Goal: Information Seeking & Learning: Find specific fact

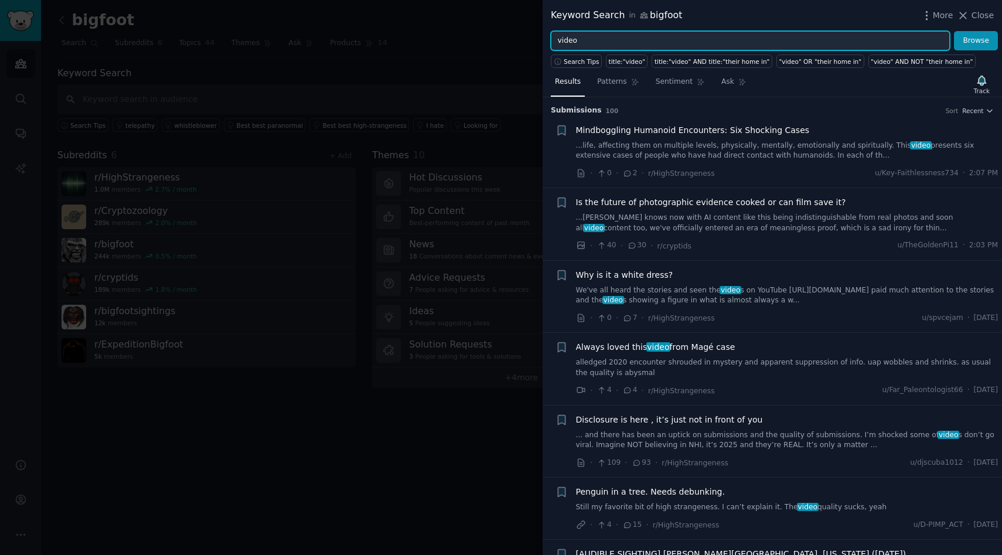
click at [562, 39] on input "video" at bounding box center [750, 41] width 399 height 20
type input "bigfoot video"
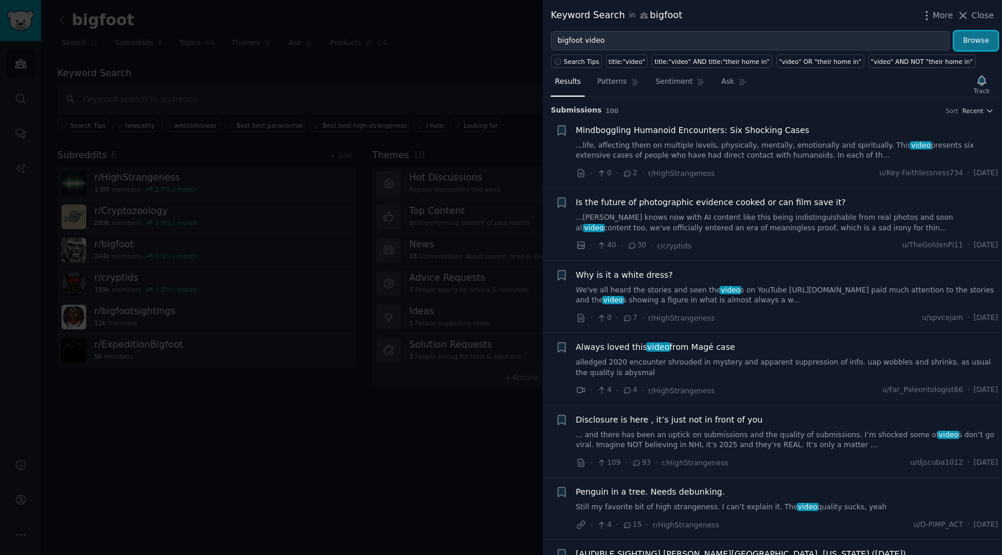
click at [971, 35] on button "Browse" at bounding box center [976, 41] width 44 height 20
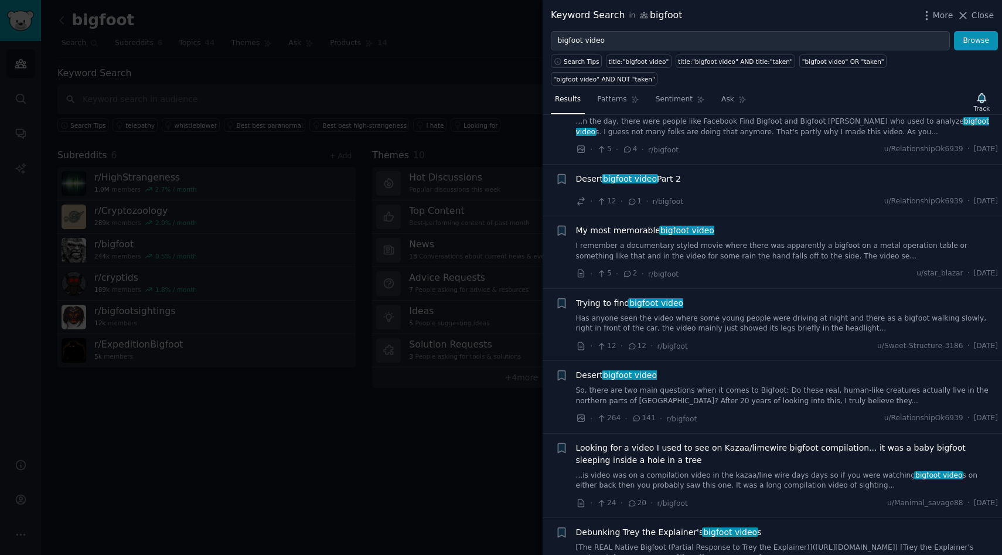
scroll to position [141, 0]
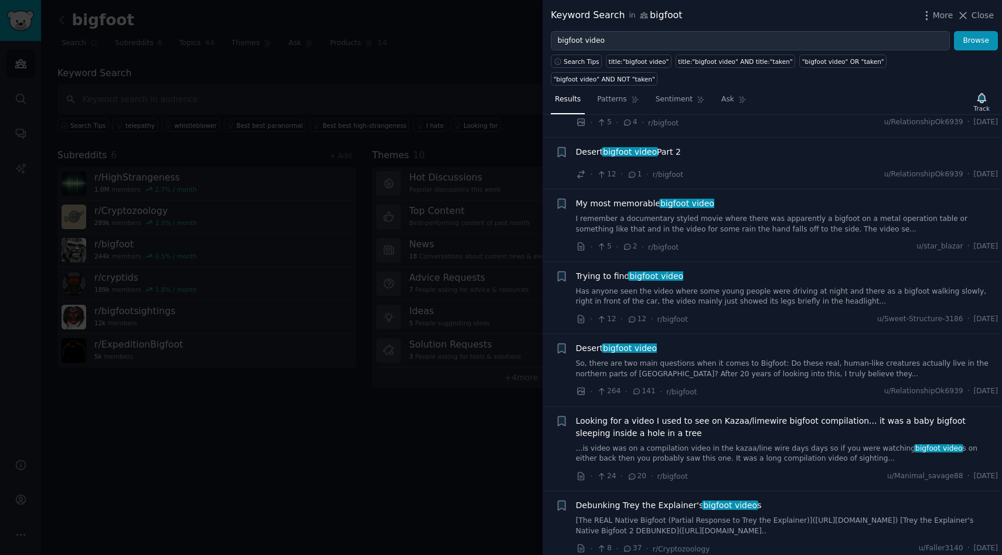
click at [767, 415] on span "Looking for a video I used to see on Kazaa/limewire bigfoot compilation... it w…" at bounding box center [787, 427] width 422 height 25
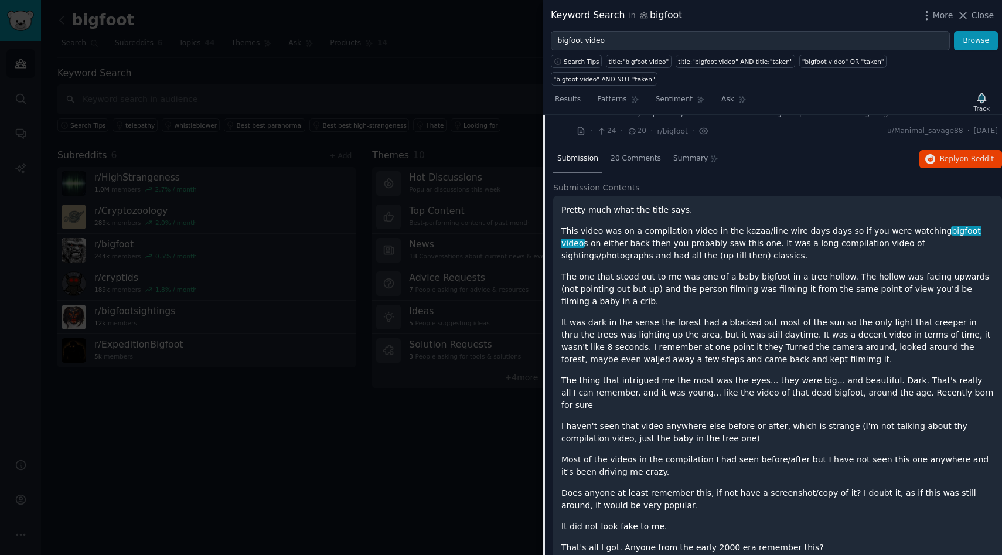
scroll to position [606, 0]
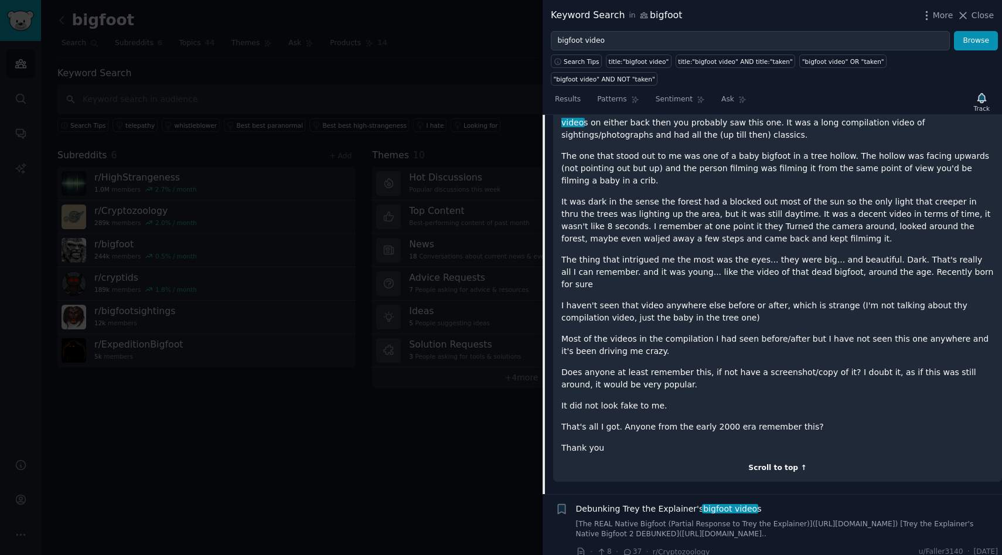
click at [773, 463] on div "Scroll to top ↑" at bounding box center [777, 468] width 432 height 11
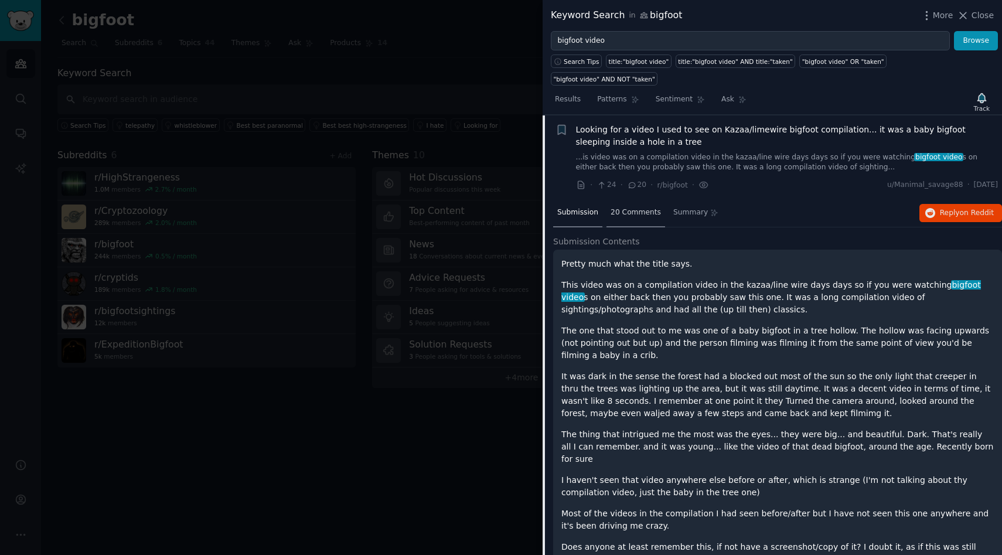
click at [637, 207] on span "20 Comments" at bounding box center [635, 212] width 50 height 11
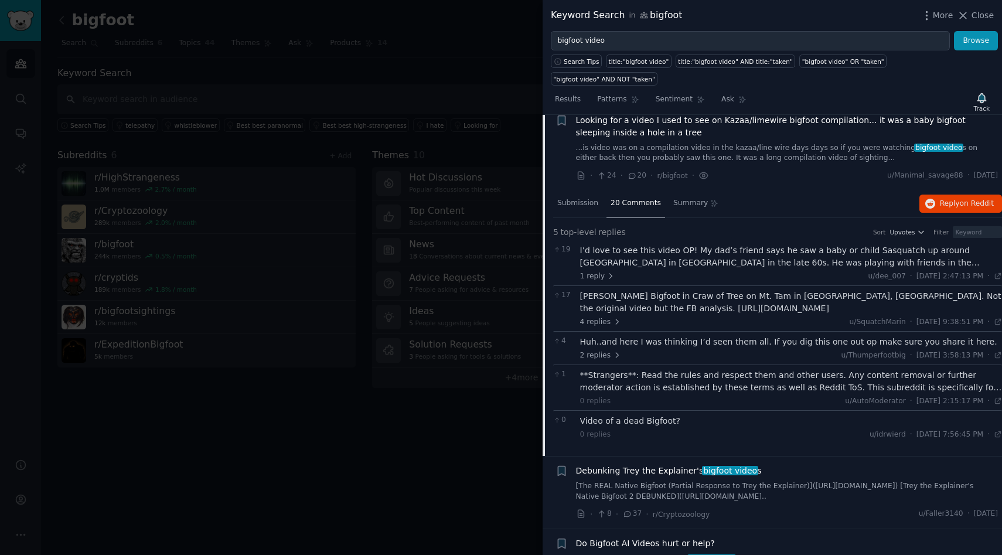
scroll to position [460, 0]
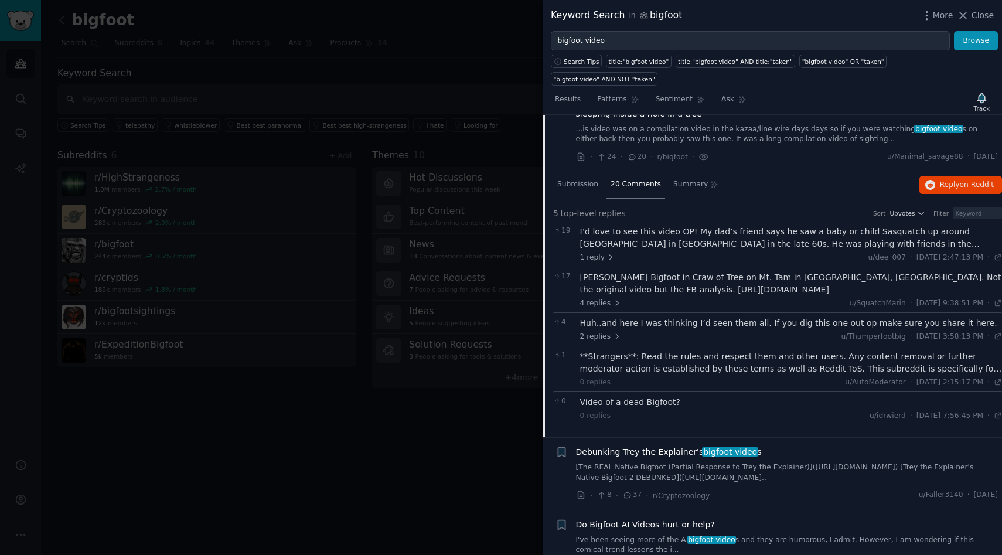
click at [718, 271] on div "William Evans Bigfoot in Craw of Tree on Mt. Tam in Marin County, CA. Not the o…" at bounding box center [791, 283] width 422 height 25
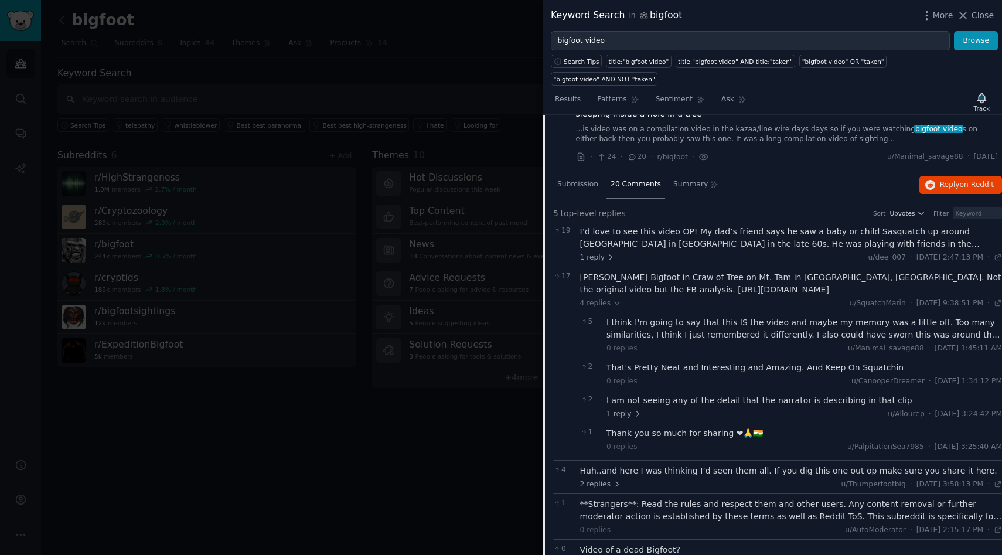
click at [753, 316] on div "I think I'm going to say that this IS the video and maybe my memory was a littl…" at bounding box center [803, 328] width 395 height 25
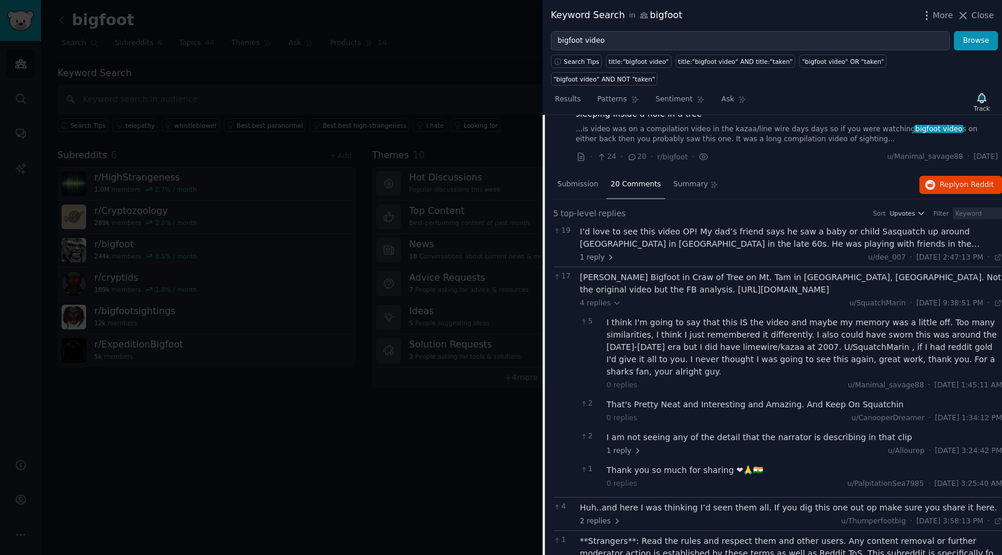
click at [629, 271] on div "William Evans Bigfoot in Craw of Tree on Mt. Tam in Marin County, CA. Not the o…" at bounding box center [791, 283] width 422 height 25
click at [643, 271] on div "William Evans Bigfoot in Craw of Tree on Mt. Tam in Marin County, CA. Not the o…" at bounding box center [791, 283] width 422 height 25
click at [757, 272] on div "William Evans Bigfoot in Craw of Tree on Mt. Tam in Marin County, CA. Not the o…" at bounding box center [791, 283] width 422 height 25
drag, startPoint x: 823, startPoint y: 271, endPoint x: 619, endPoint y: 273, distance: 203.8
click at [623, 272] on div "William Evans Bigfoot in Craw of Tree on Mt. Tam in Marin County, CA. Not the o…" at bounding box center [791, 283] width 422 height 25
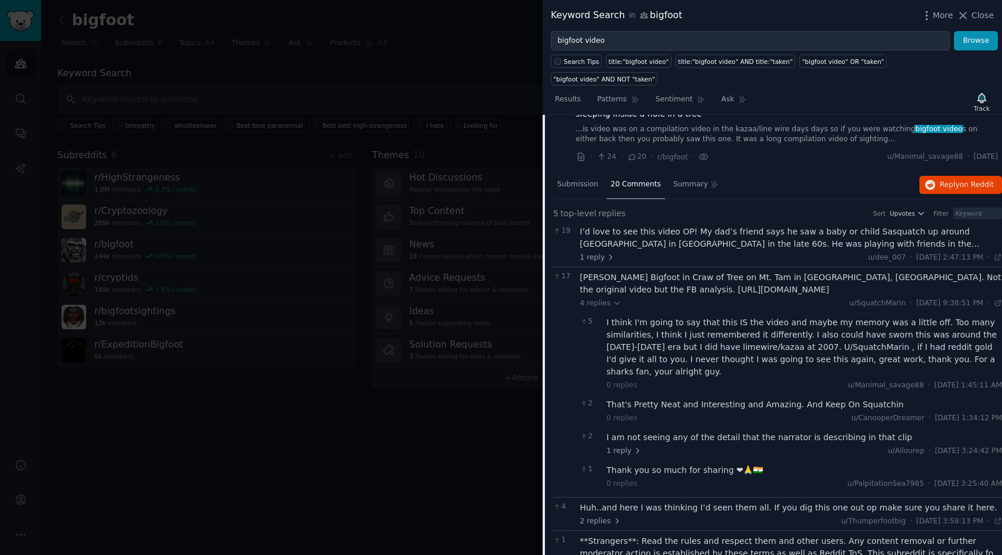
click at [614, 274] on div "William Evans Bigfoot in Craw of Tree on Mt. Tam in Marin County, CA. Not the o…" at bounding box center [791, 283] width 422 height 25
drag, startPoint x: 615, startPoint y: 271, endPoint x: 830, endPoint y: 274, distance: 215.0
click at [830, 274] on div "William Evans Bigfoot in Craw of Tree on Mt. Tam in Marin County, CA. Not the o…" at bounding box center [791, 283] width 422 height 25
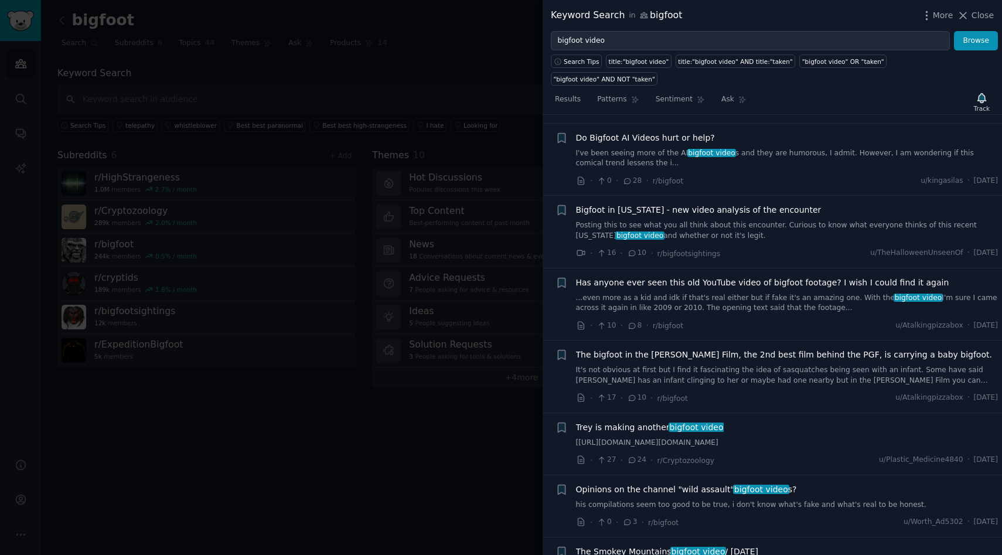
scroll to position [1077, 0]
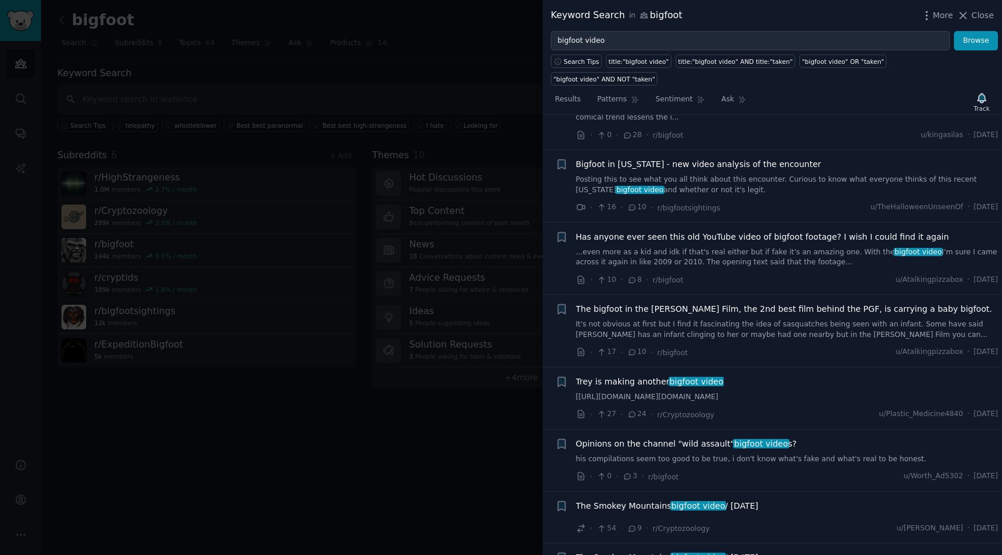
click at [715, 501] on span "bigfoot video" at bounding box center [698, 505] width 56 height 9
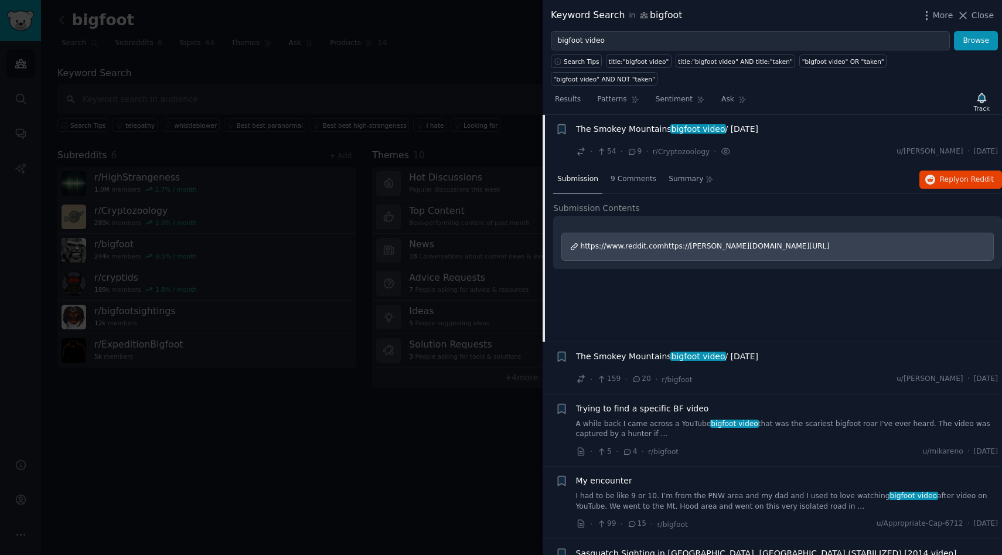
scroll to position [991, 0]
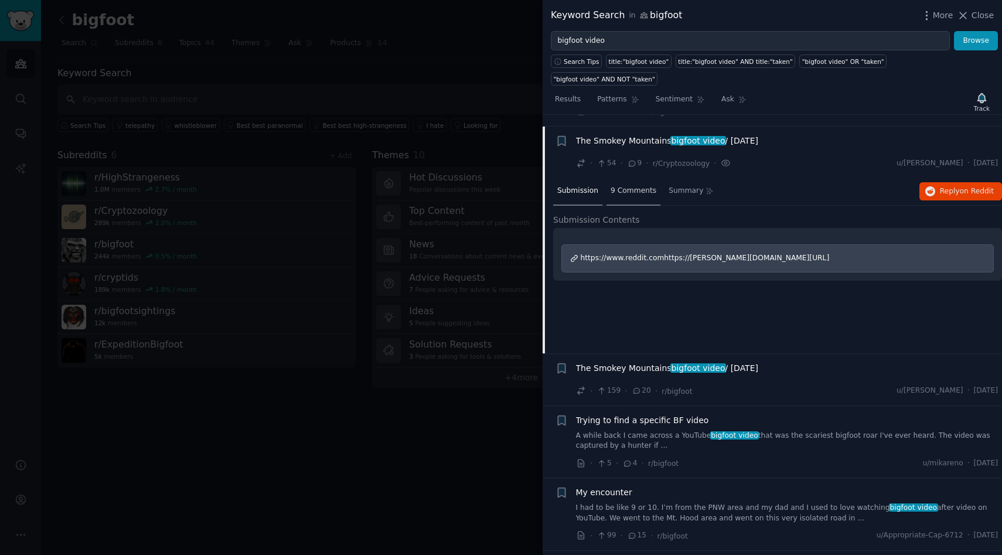
click at [645, 186] on span "9 Comments" at bounding box center [633, 191] width 46 height 11
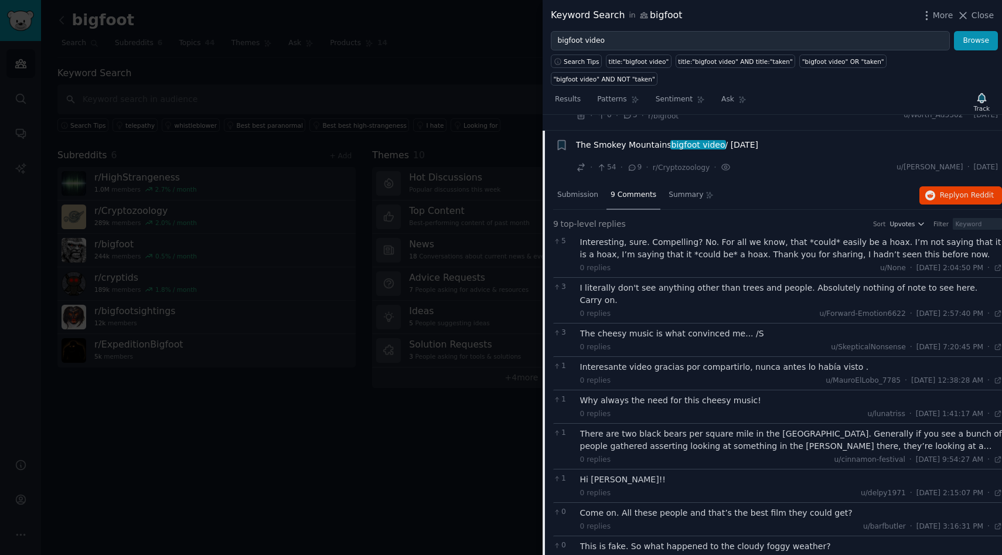
scroll to position [702, 0]
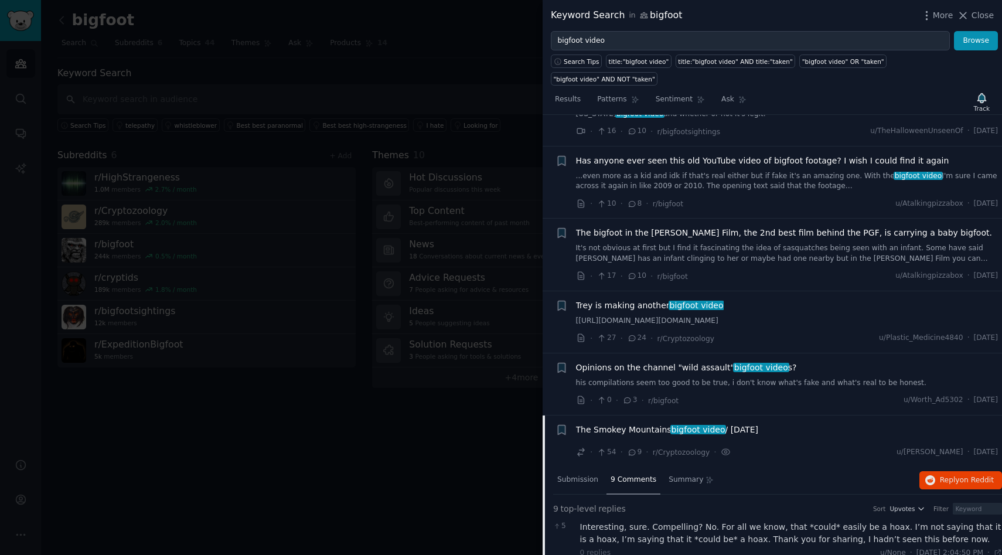
click at [816, 378] on link "his compilations seem too good to be true, i don't know what's fake and what's …" at bounding box center [787, 383] width 422 height 11
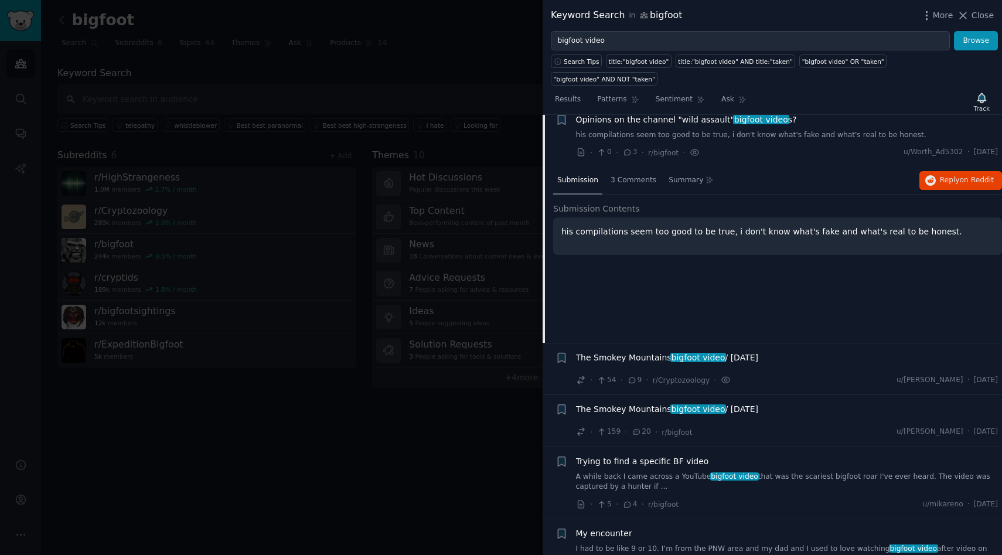
scroll to position [951, 0]
click at [635, 175] on span "3 Comments" at bounding box center [633, 180] width 46 height 11
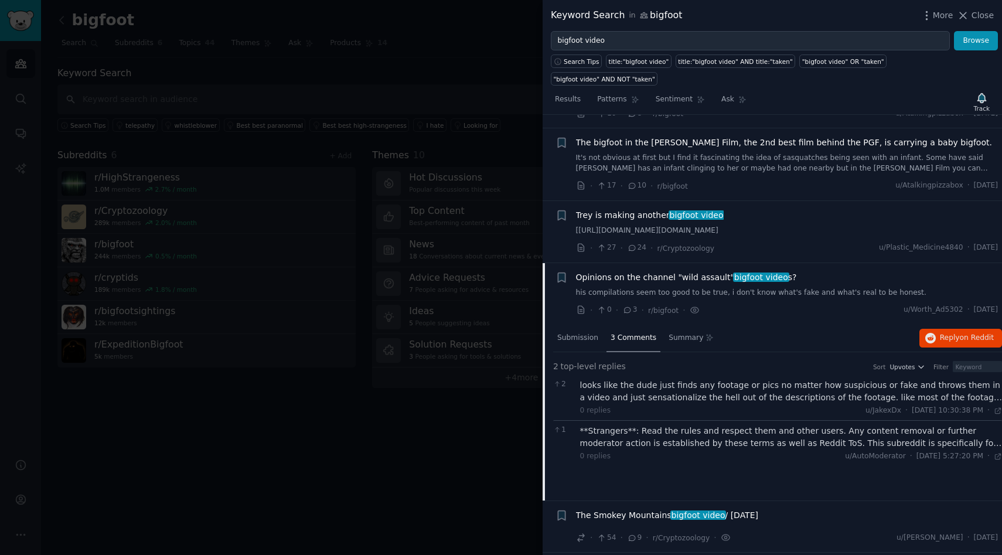
scroll to position [792, 0]
click at [768, 136] on span "The bigfoot in the Freeman Film, the 2nd best film behind the PGF, is carrying …" at bounding box center [784, 142] width 416 height 12
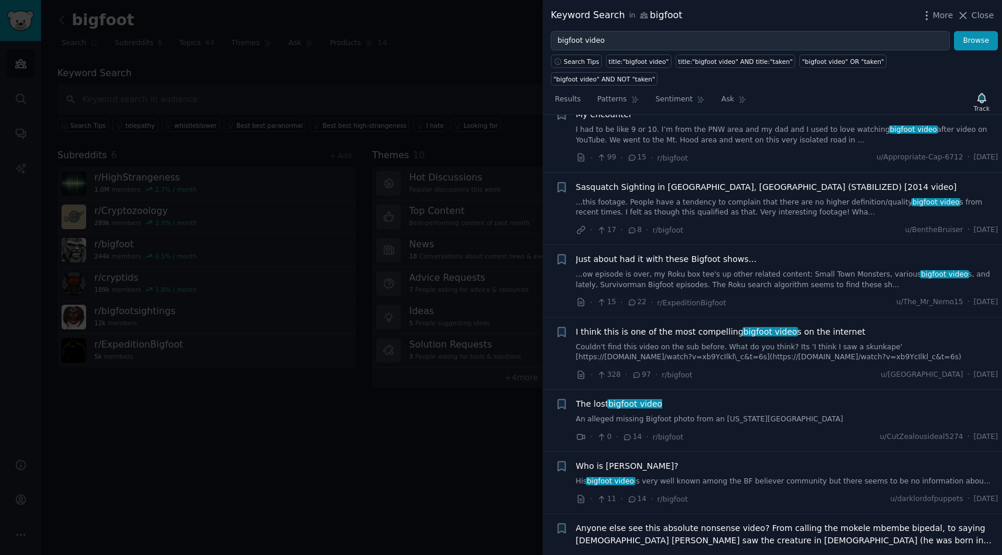
scroll to position [1385, 0]
click at [768, 414] on link "An alleged missing Bigfoot photo from an Oklahoma casino" at bounding box center [787, 419] width 422 height 11
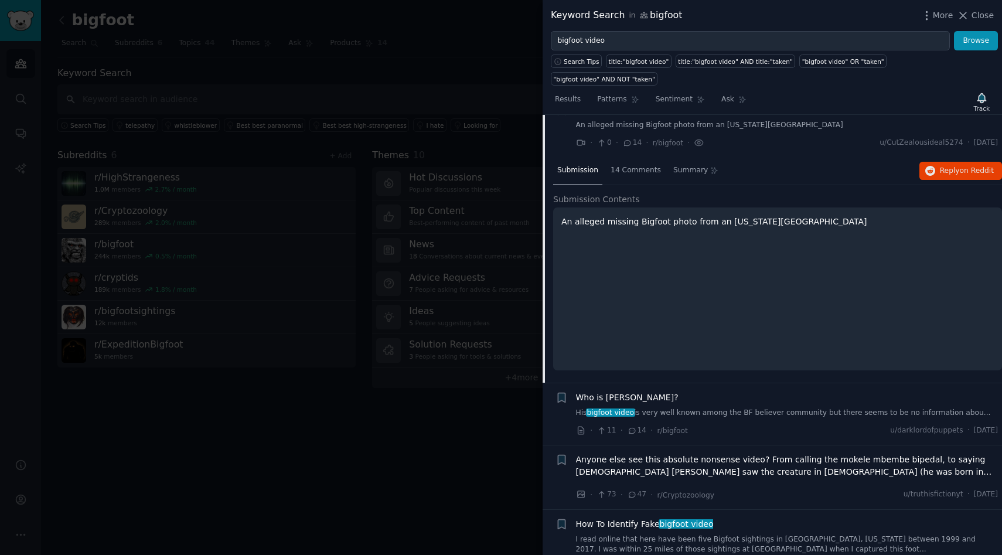
scroll to position [1488, 0]
click at [653, 164] on span "14 Comments" at bounding box center [635, 169] width 50 height 11
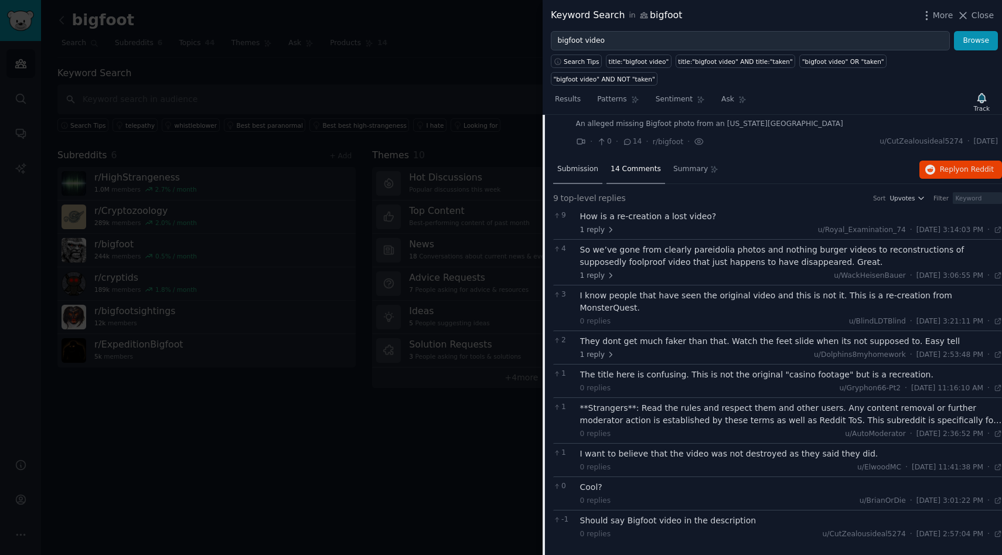
click at [590, 164] on span "Submission" at bounding box center [577, 169] width 41 height 11
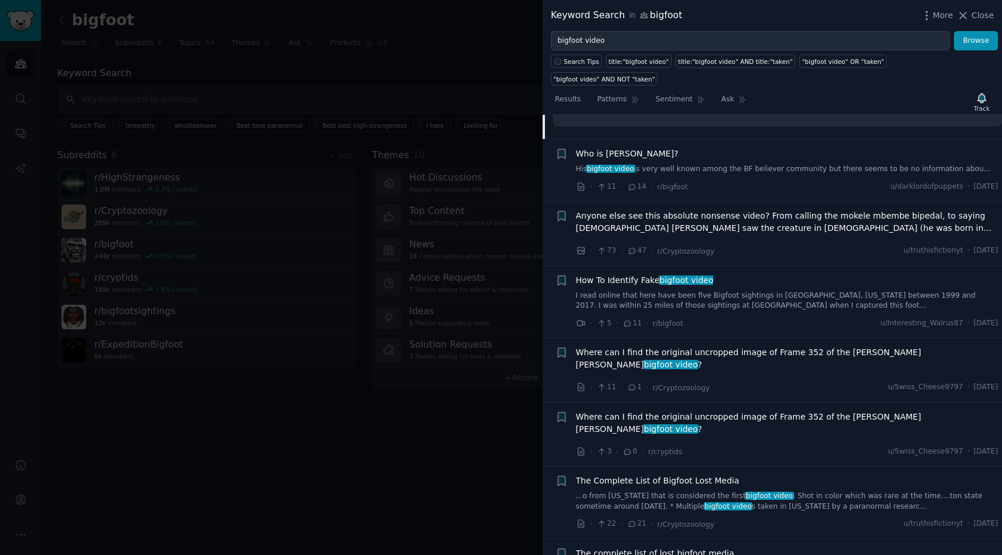
scroll to position [1733, 0]
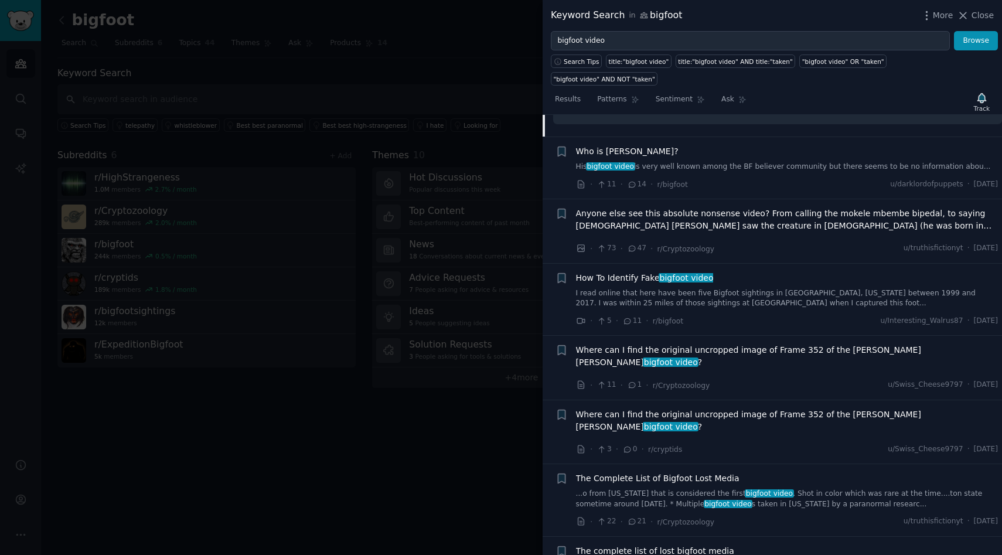
click at [743, 291] on link "I read online that here have been five Bigfoot sightings in Tuscaloosa, Alabama…" at bounding box center [787, 298] width 422 height 21
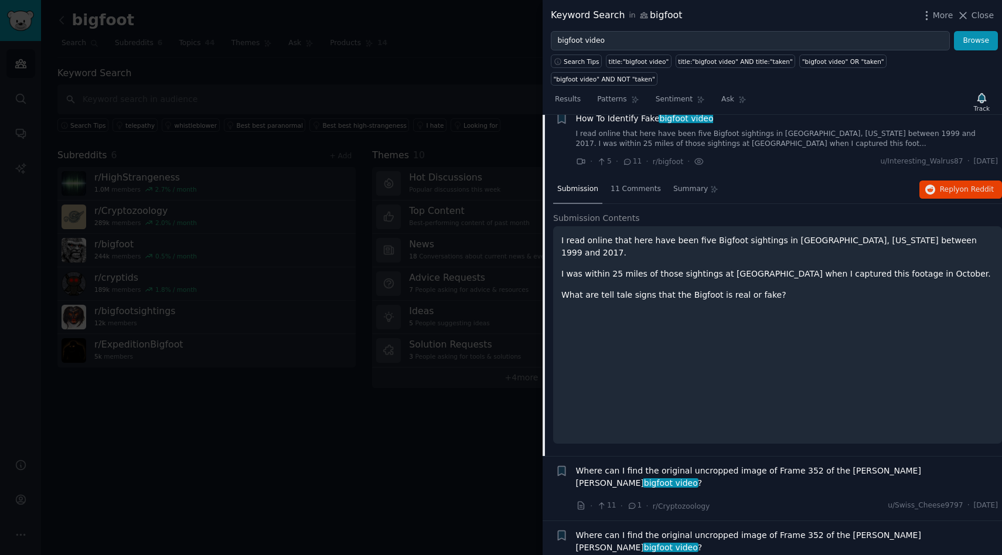
scroll to position [1666, 0]
click at [624, 185] on span "11 Comments" at bounding box center [635, 190] width 50 height 11
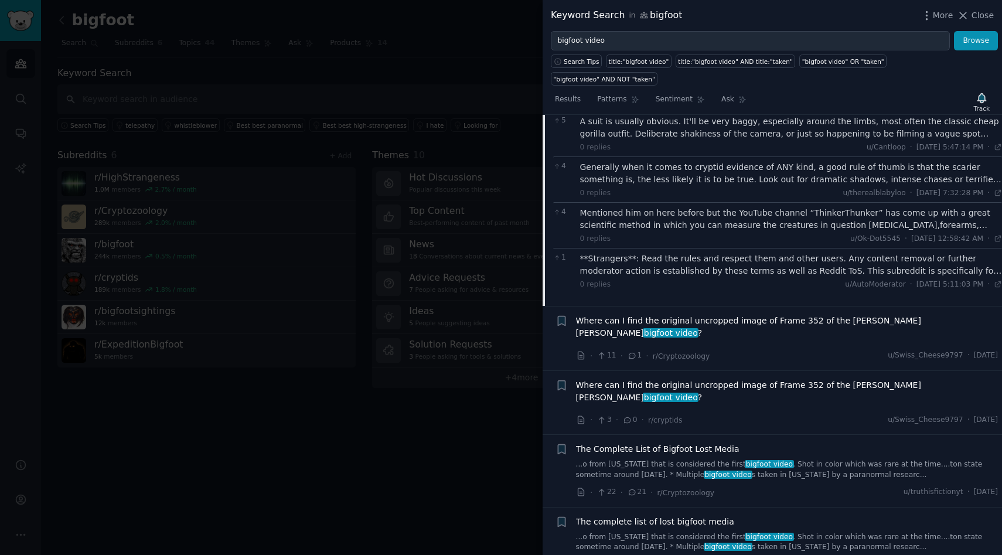
scroll to position [1928, 0]
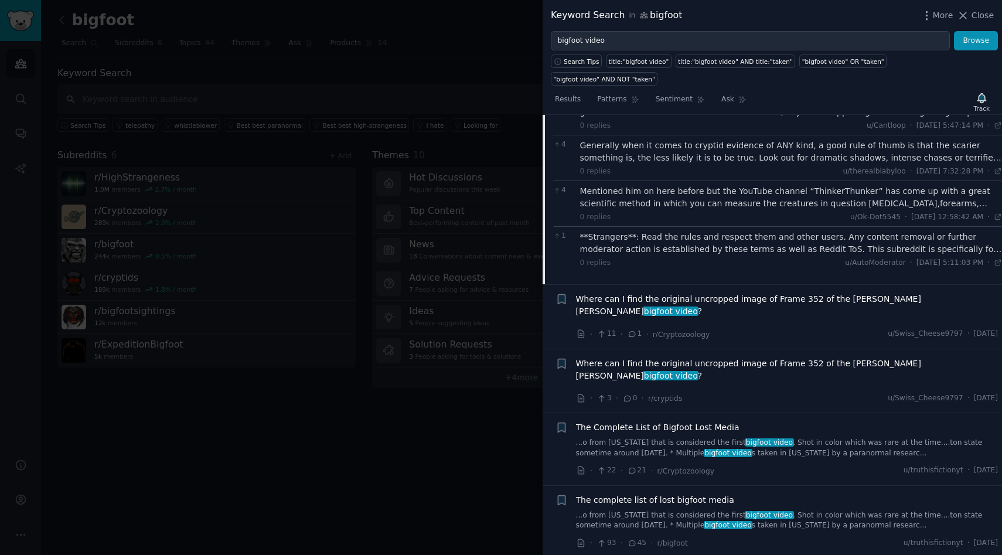
click at [683, 421] on span "The Complete List of Bigfoot Lost Media" at bounding box center [657, 427] width 163 height 12
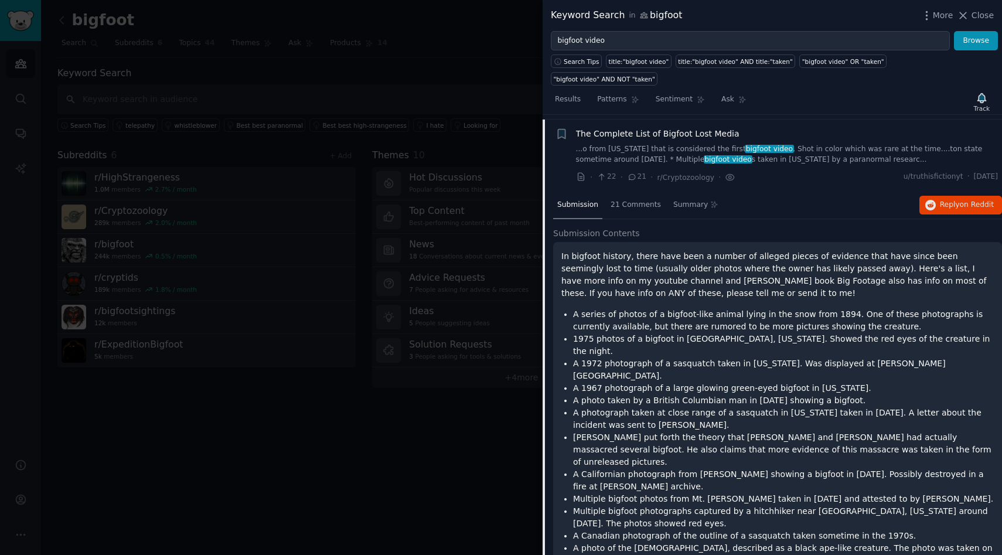
scroll to position [1777, 0]
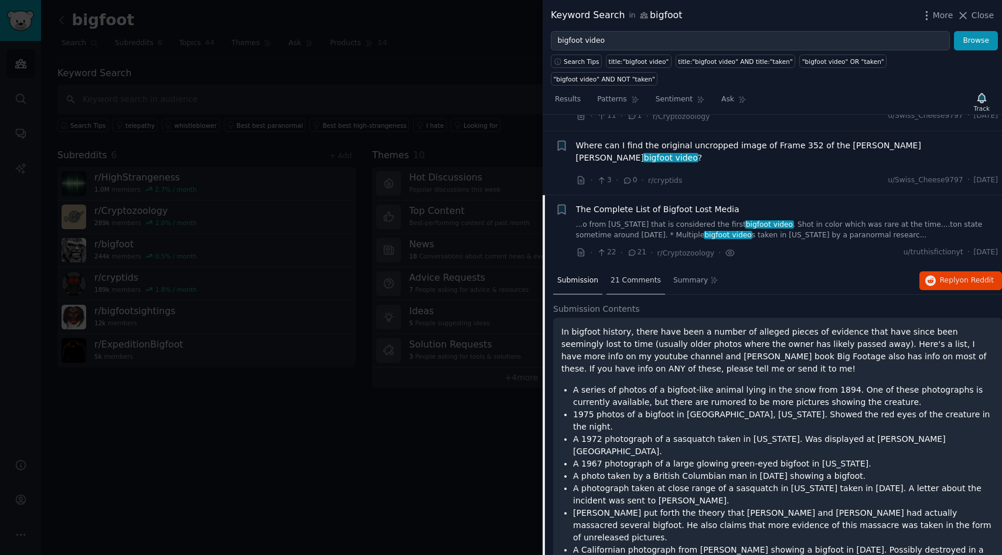
click at [631, 275] on span "21 Comments" at bounding box center [635, 280] width 50 height 11
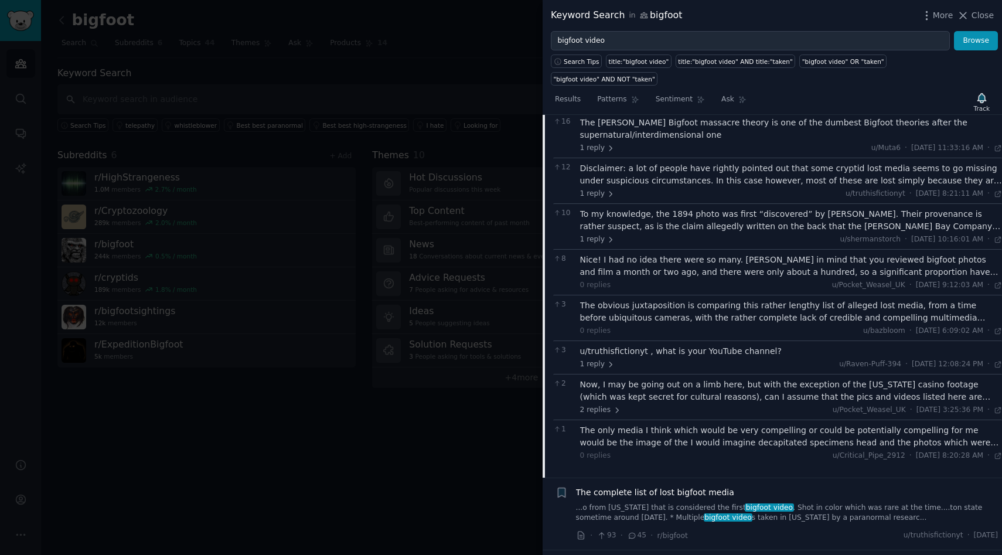
scroll to position [2006, 0]
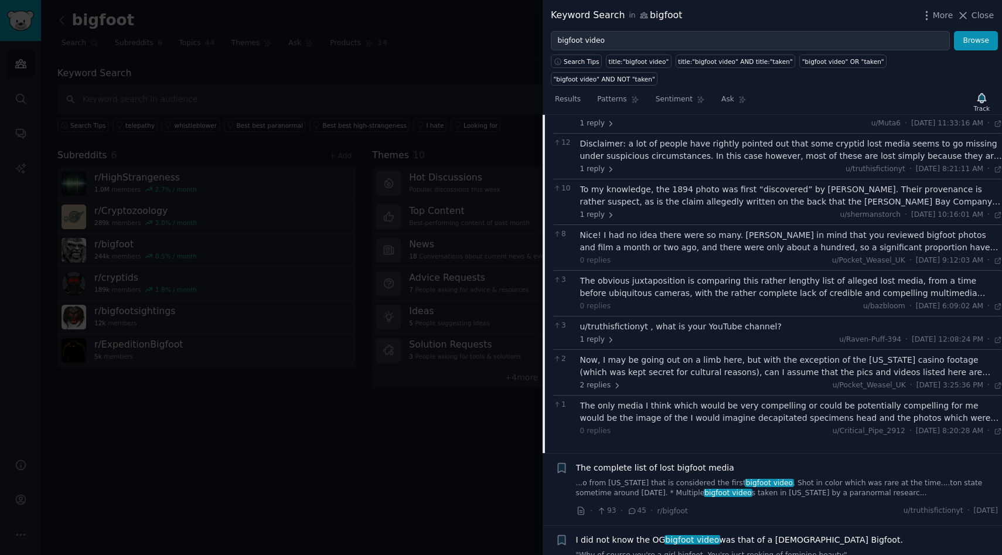
click at [648, 462] on span "The complete list of lost bigfoot media" at bounding box center [655, 468] width 158 height 12
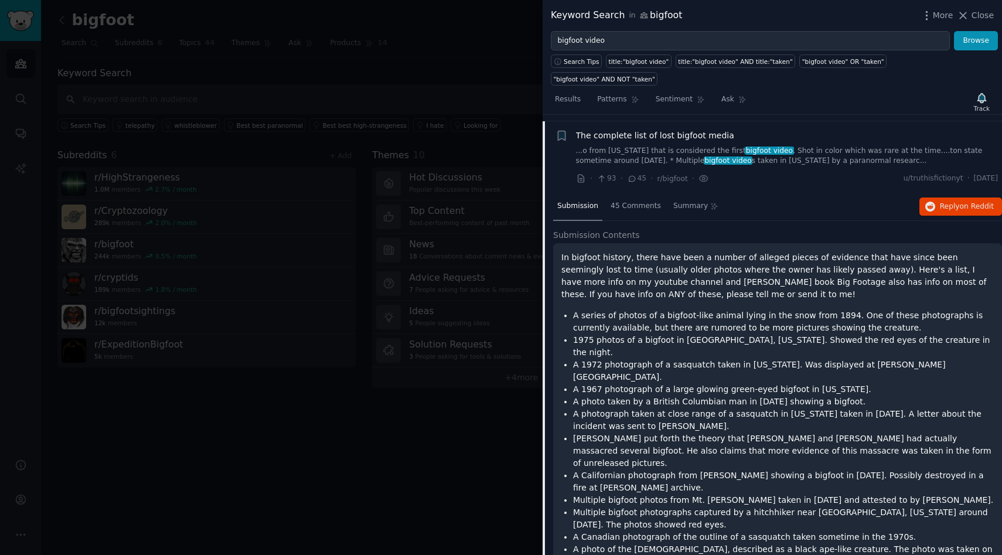
scroll to position [1915, 0]
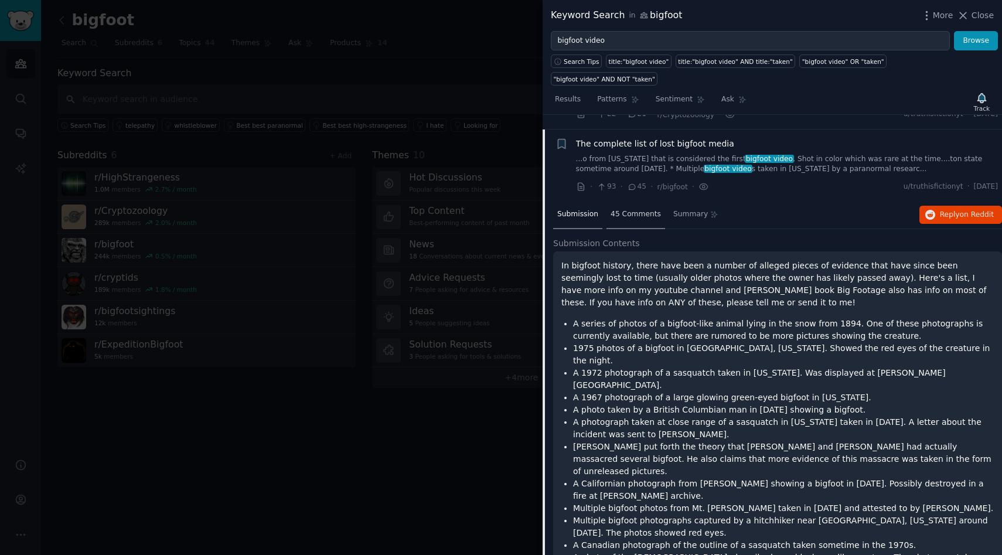
click at [634, 209] on span "45 Comments" at bounding box center [635, 214] width 50 height 11
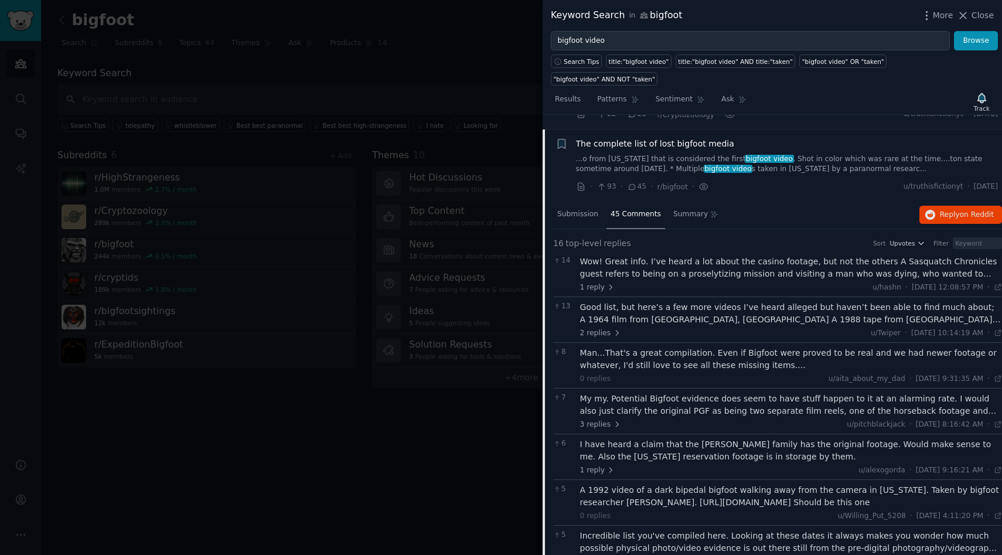
click at [831, 484] on div "A 1992 video of a dark bipedal bigfoot walking away from the camera in Ohio. Ta…" at bounding box center [791, 496] width 422 height 25
click at [842, 484] on div "A 1992 video of a dark bipedal bigfoot walking away from the camera in Ohio. Ta…" at bounding box center [791, 496] width 422 height 25
click at [783, 484] on div "A 1992 video of a dark bipedal bigfoot walking away from the camera in Ohio. Ta…" at bounding box center [791, 496] width 422 height 25
click at [589, 484] on div "A 1992 video of a dark bipedal bigfoot walking away from the camera in Ohio. Ta…" at bounding box center [791, 496] width 422 height 25
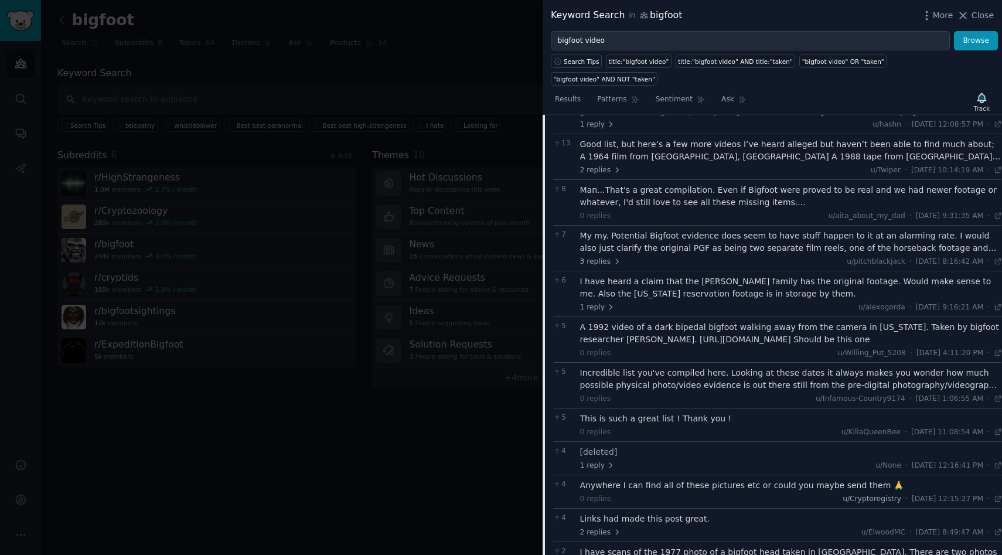
scroll to position [2078, 0]
click at [607, 527] on span "2 replies" at bounding box center [600, 532] width 41 height 11
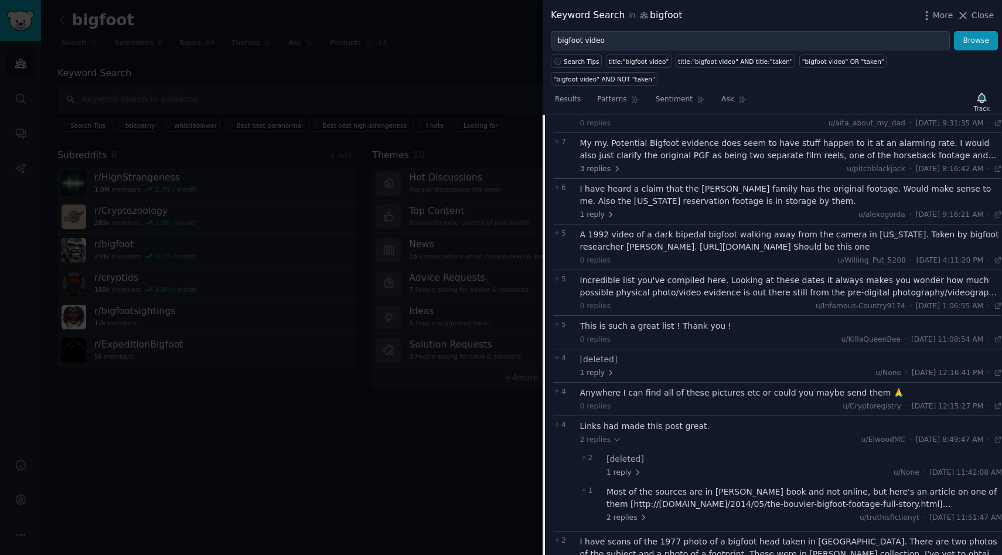
scroll to position [2173, 0]
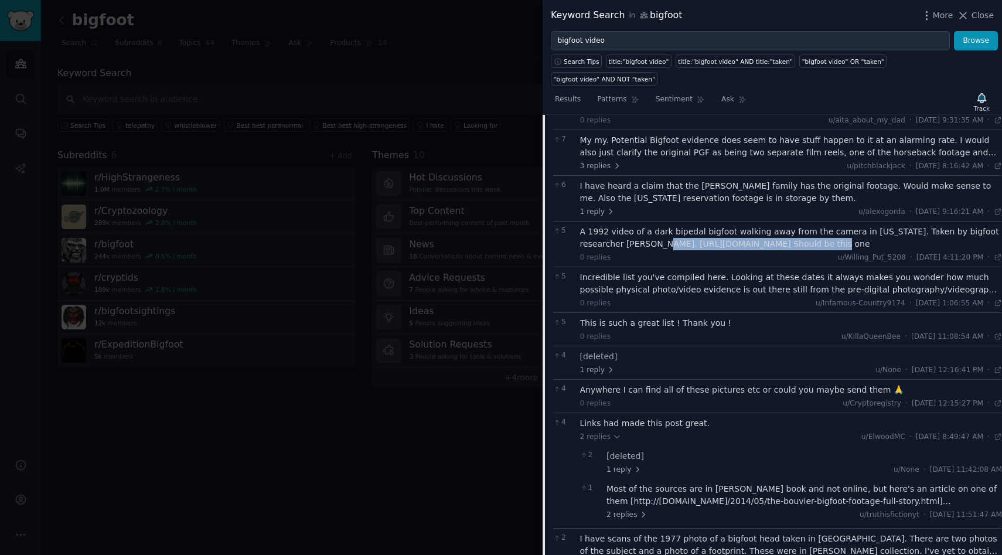
drag, startPoint x: 612, startPoint y: 210, endPoint x: 795, endPoint y: 212, distance: 182.8
click at [795, 226] on div "A 1992 video of a dark bipedal bigfoot walking away from the camera in Ohio. Ta…" at bounding box center [791, 238] width 422 height 25
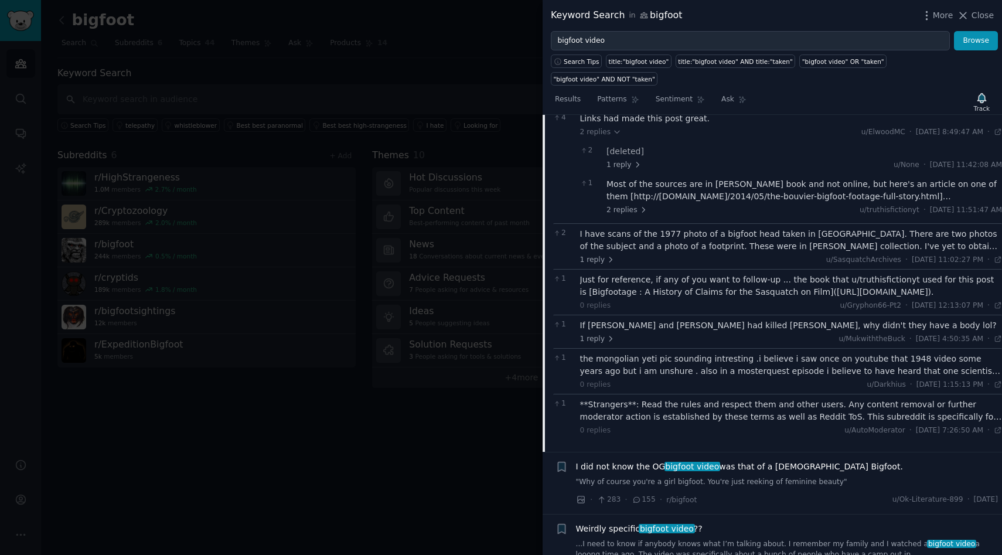
scroll to position [2595, 0]
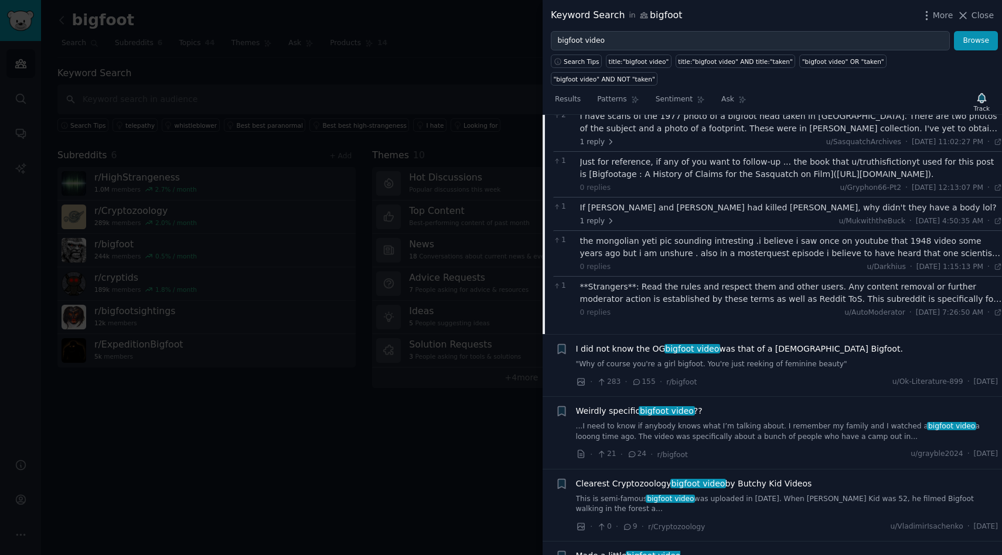
click at [870, 494] on link "This is semi-famous bigfoot video was uploaded in May 2008. When Butchy Kid was…" at bounding box center [787, 504] width 422 height 21
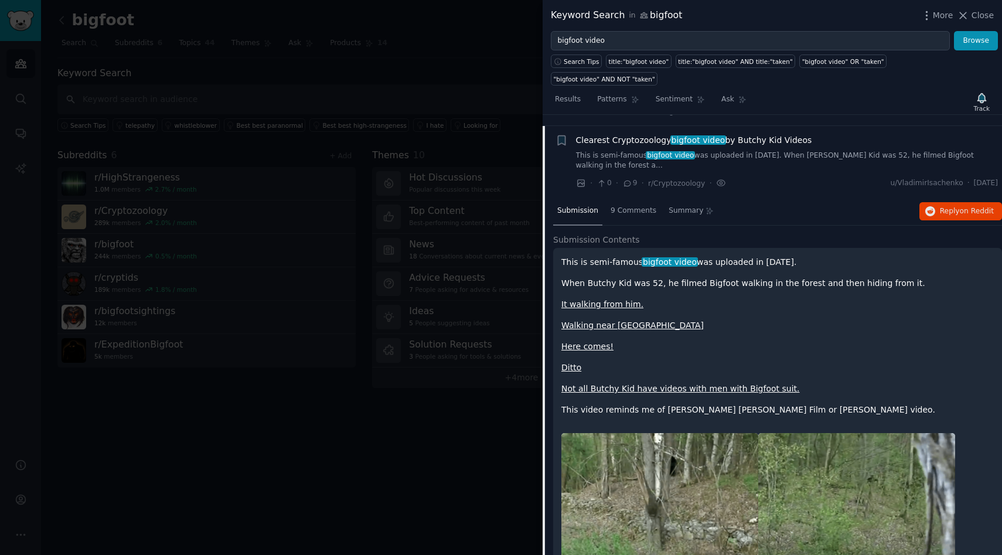
scroll to position [2117, 0]
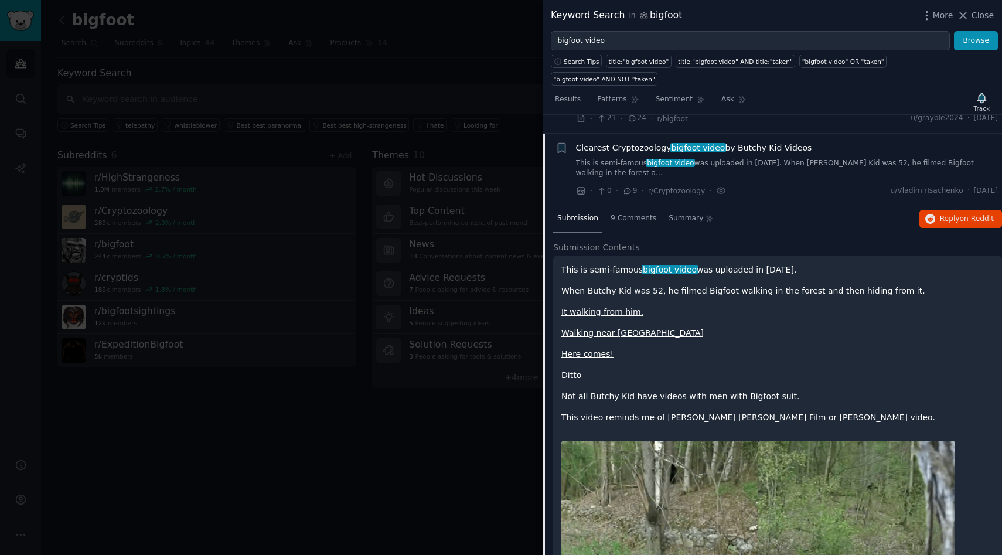
click at [620, 158] on link "This is semi-famous bigfoot video was uploaded in May 2008. When Butchy Kid was…" at bounding box center [787, 168] width 422 height 21
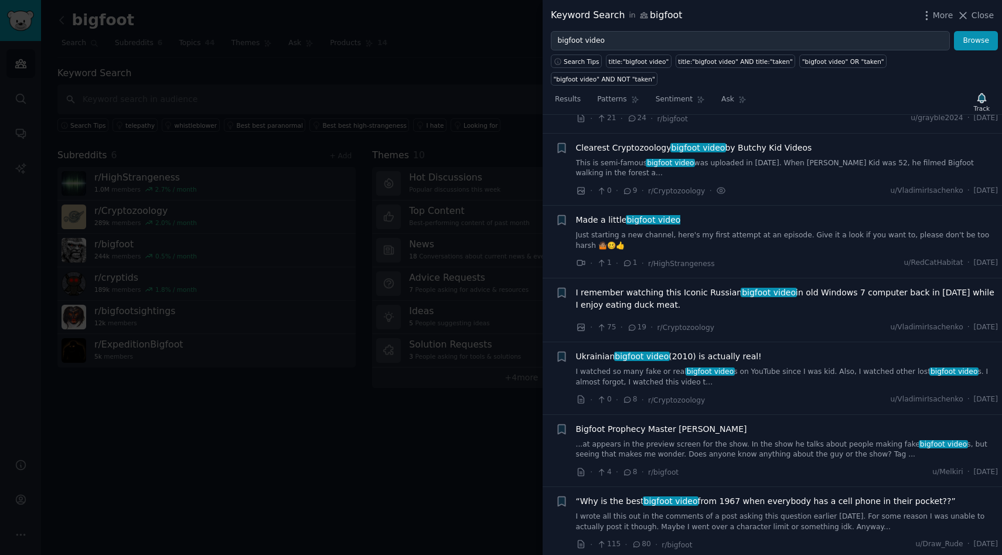
scroll to position [2122, 0]
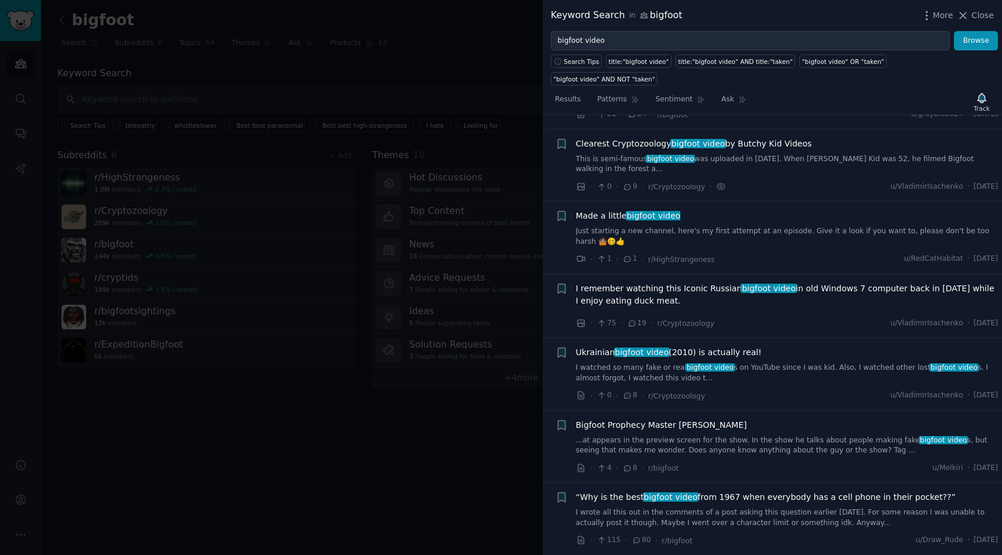
click at [621, 138] on span "Clearest Cryptozoology bigfoot video by Butchy Kid Videos" at bounding box center [694, 144] width 236 height 12
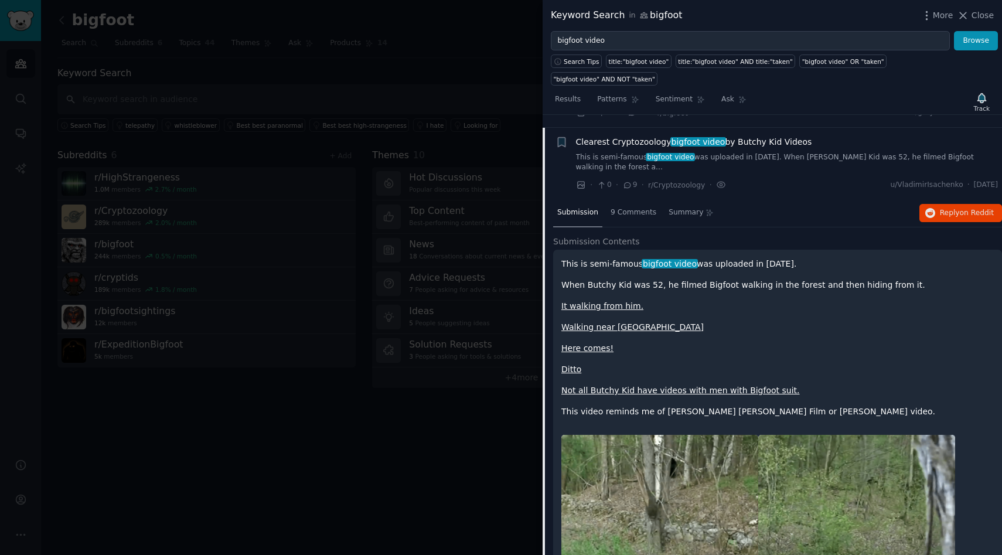
scroll to position [2124, 0]
click at [588, 343] on link "Here comes!" at bounding box center [587, 347] width 52 height 9
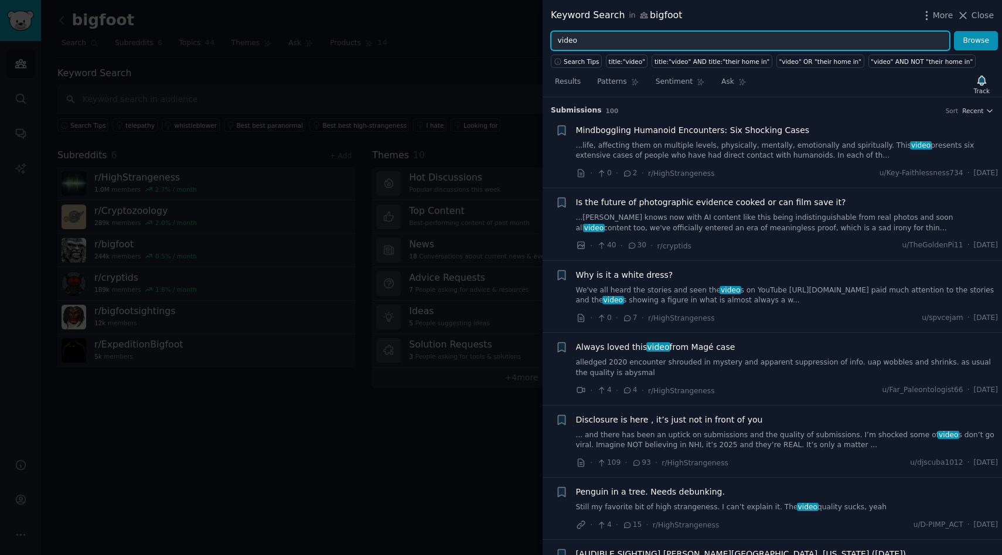
click at [559, 40] on input "video" at bounding box center [750, 41] width 399 height 20
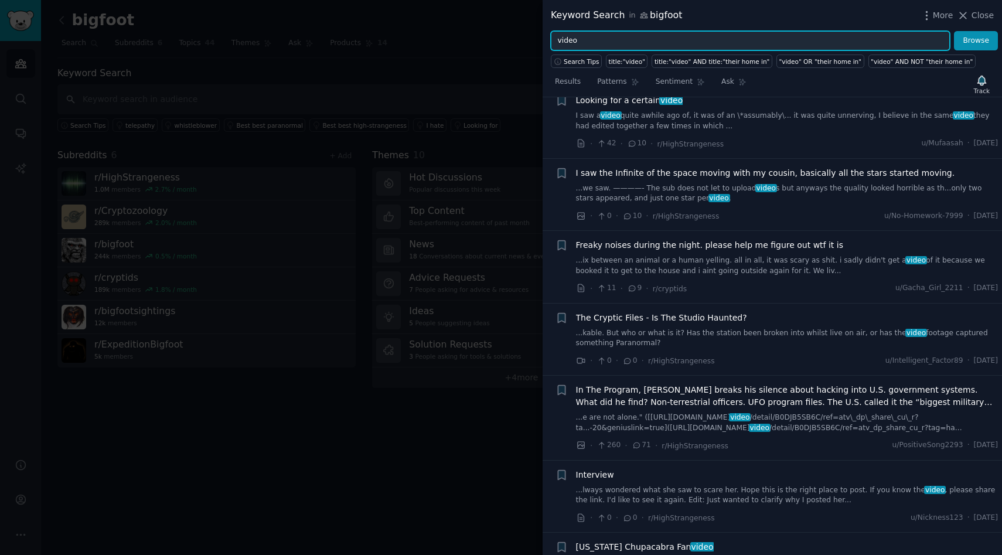
scroll to position [1139, 0]
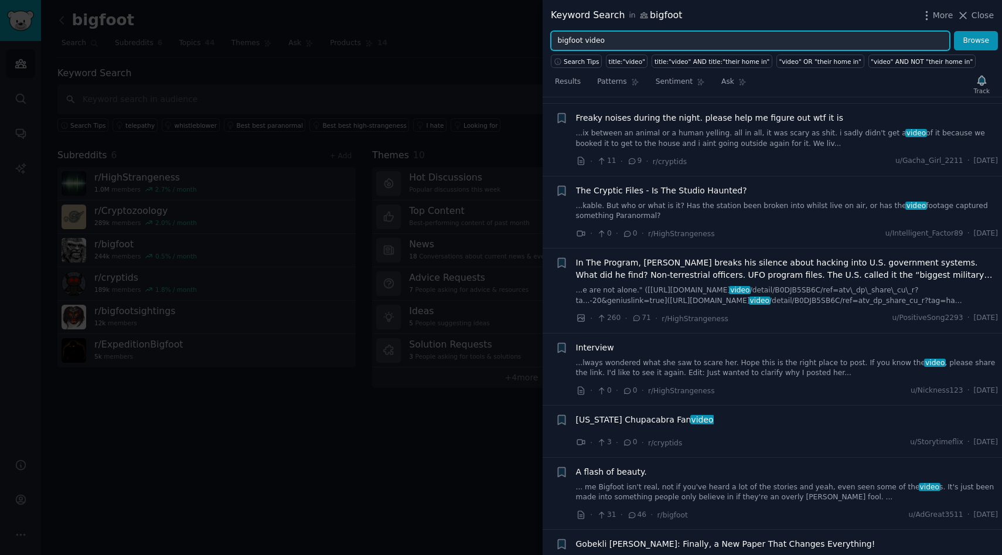
click at [655, 34] on input "bigfoot video" at bounding box center [750, 41] width 399 height 20
click at [651, 37] on input "bigfoot video" at bounding box center [750, 41] width 399 height 20
click at [954, 31] on button "Browse" at bounding box center [976, 41] width 44 height 20
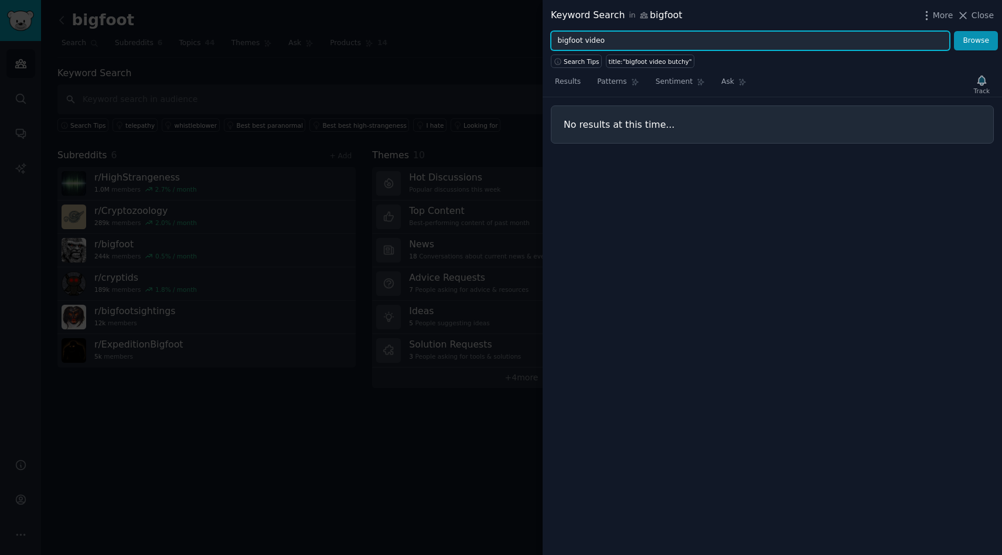
type input "bigfoot video"
click at [954, 31] on button "Browse" at bounding box center [976, 41] width 44 height 20
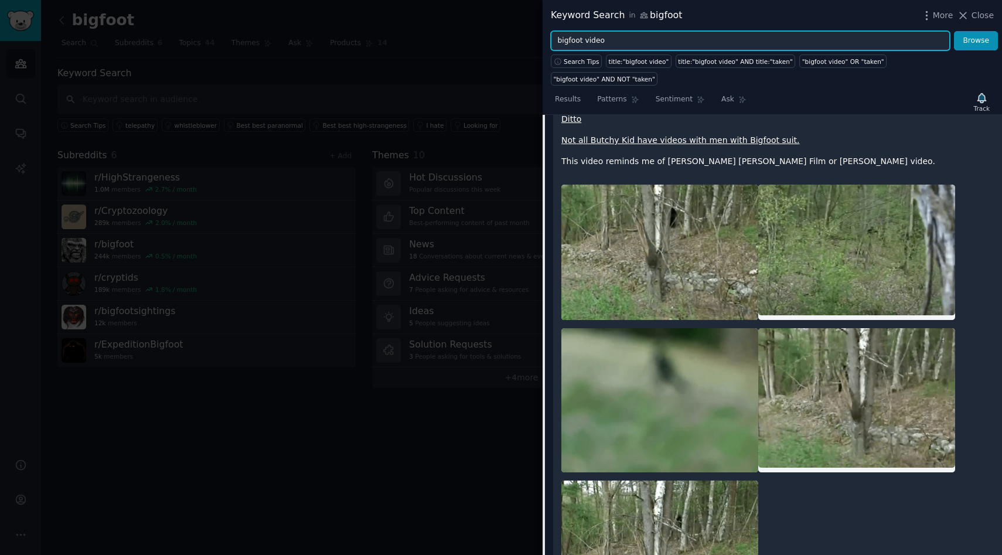
scroll to position [2101, 0]
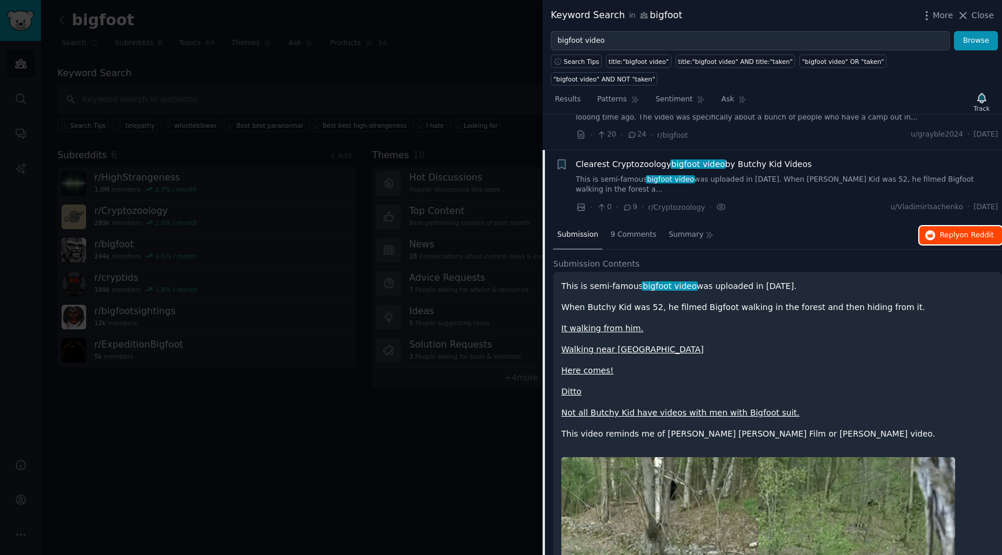
click at [931, 230] on icon "button" at bounding box center [930, 235] width 11 height 11
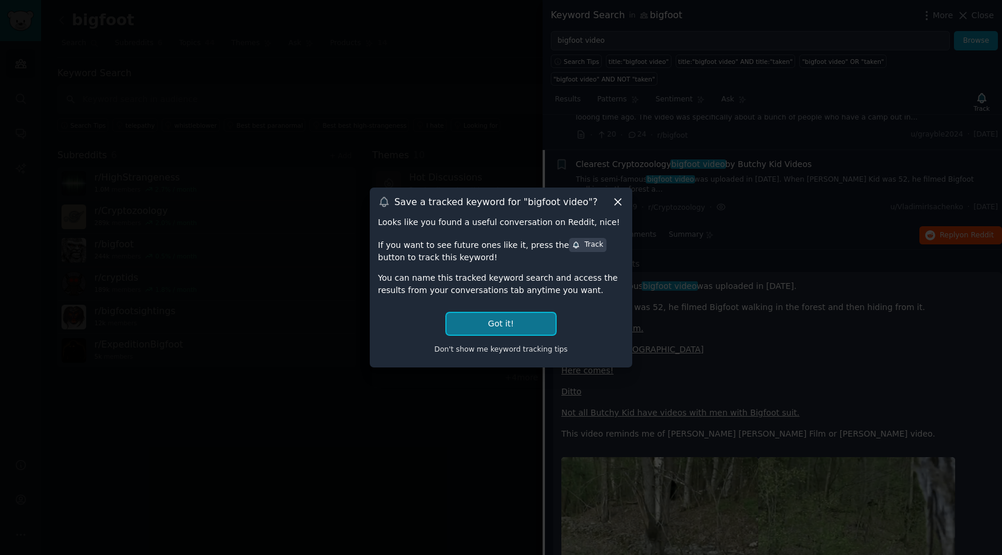
click at [503, 332] on button "Got it!" at bounding box center [500, 324] width 109 height 22
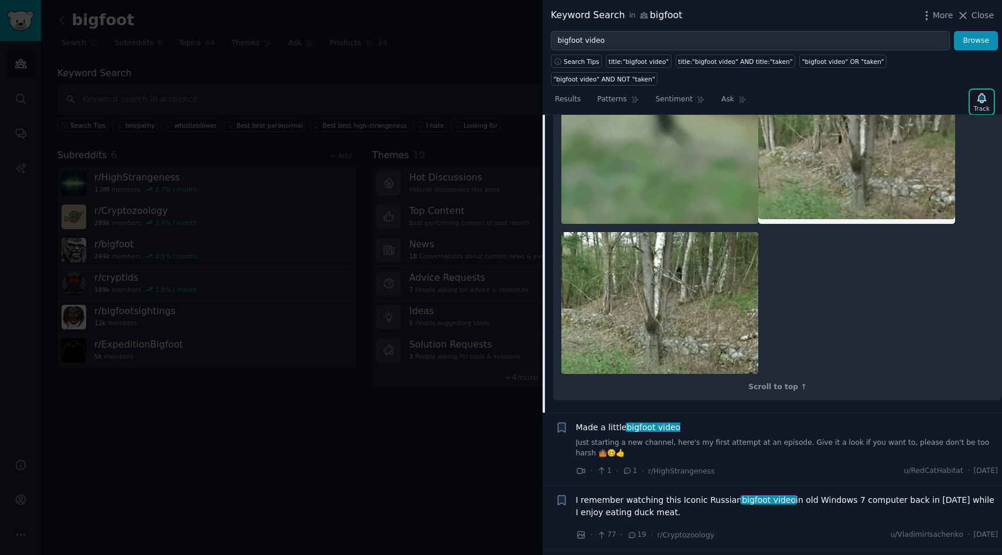
scroll to position [2929, 0]
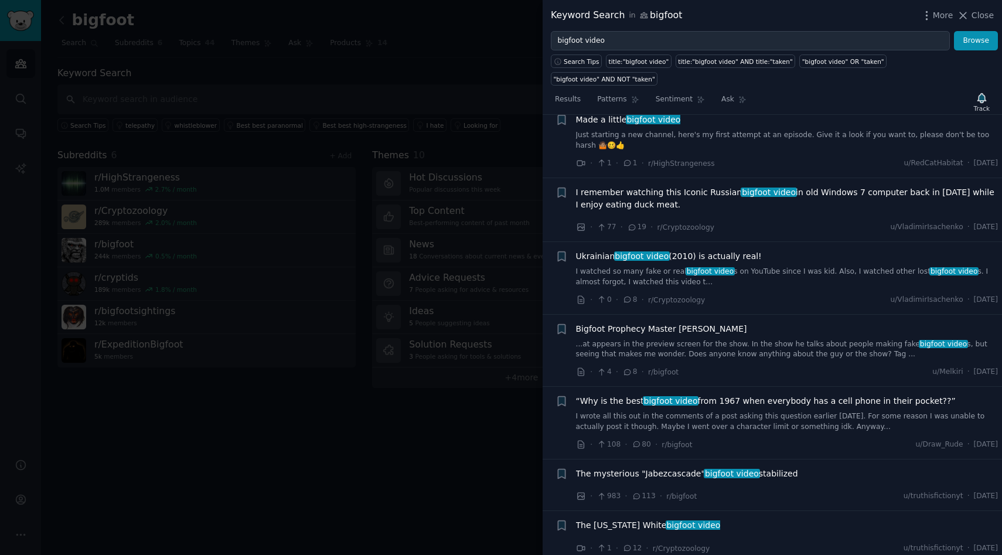
click at [702, 186] on span "I remember watching this Iconic Russian bigfoot video in old Windows 7 computer…" at bounding box center [787, 198] width 422 height 25
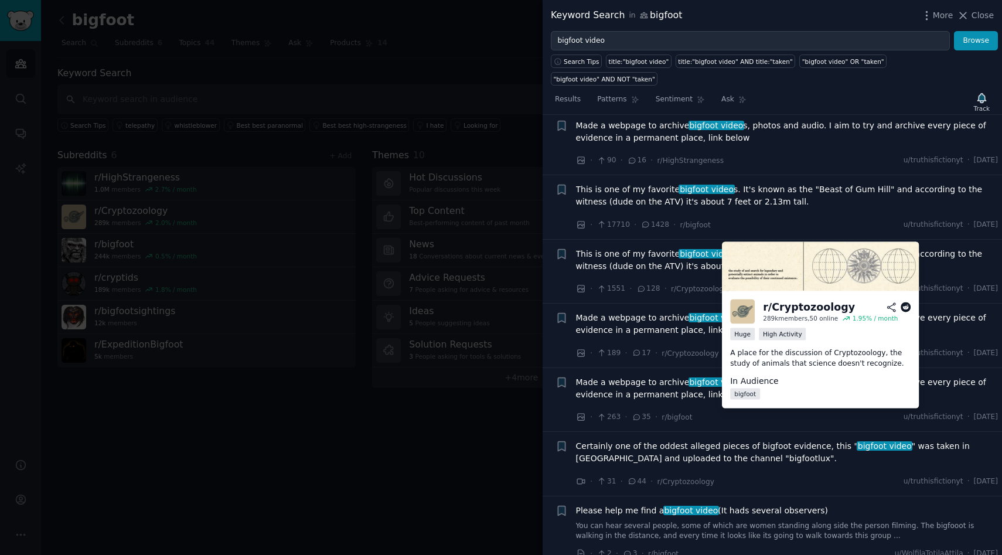
scroll to position [2816, 0]
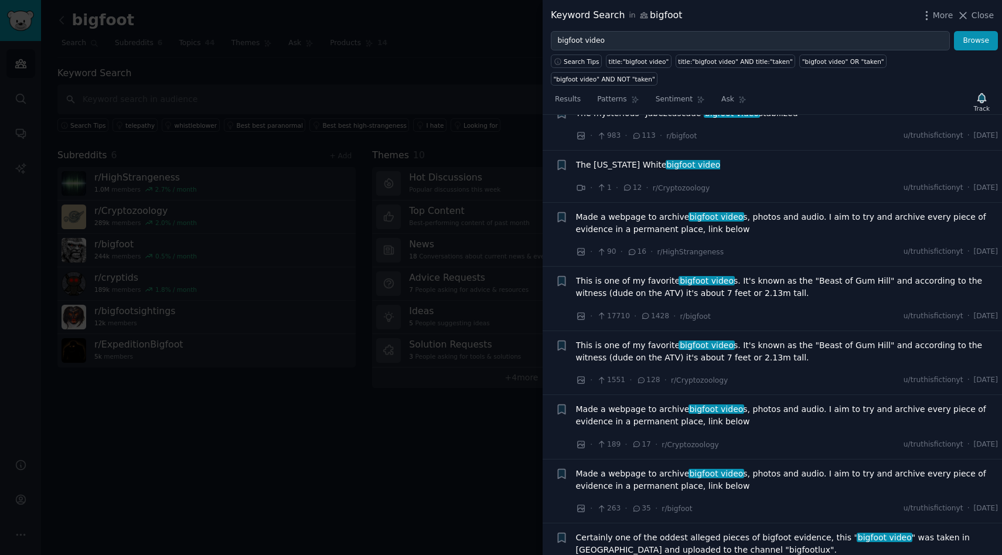
click at [616, 211] on span "Made a webpage to archive bigfoot video s, photos and audio. I aim to try and a…" at bounding box center [787, 223] width 422 height 25
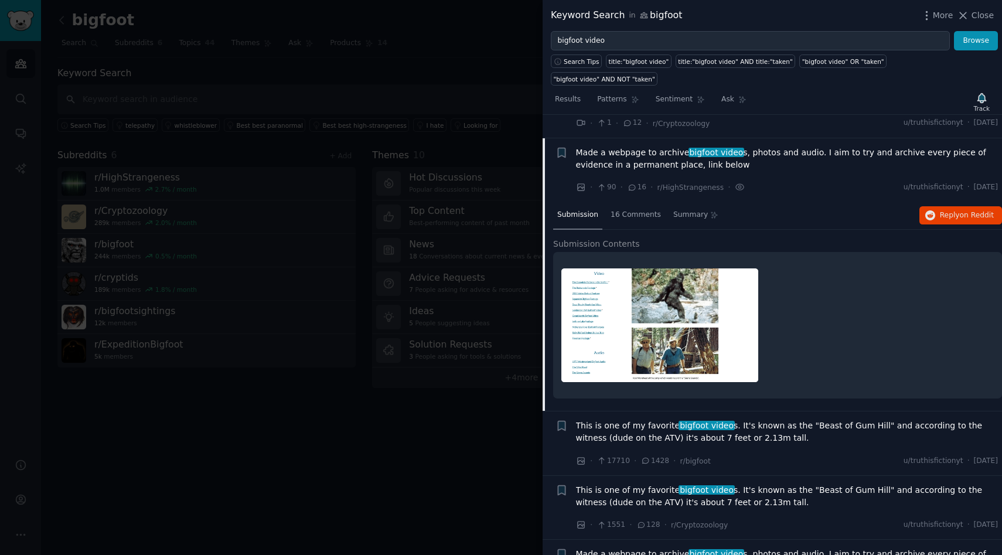
scroll to position [2651, 0]
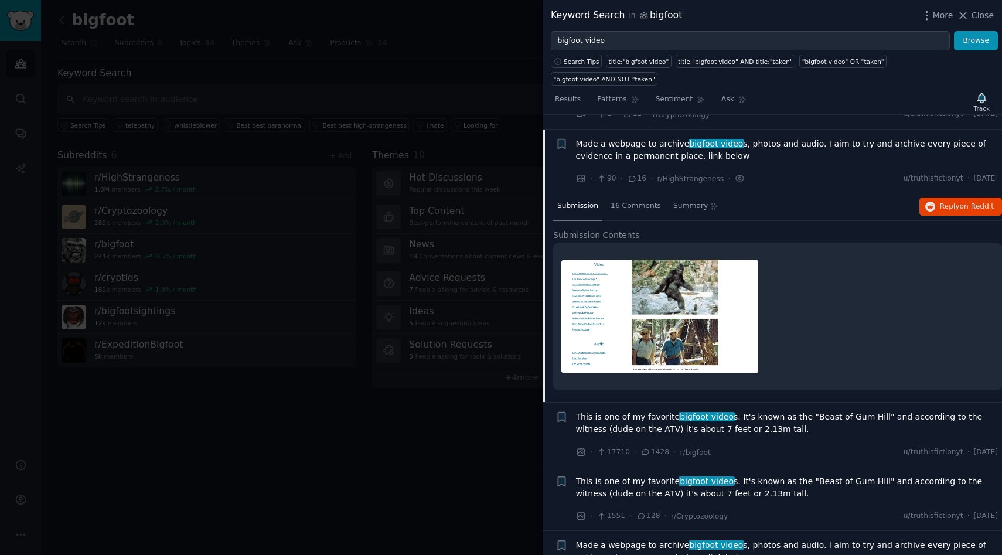
click at [669, 284] on img at bounding box center [659, 316] width 197 height 114
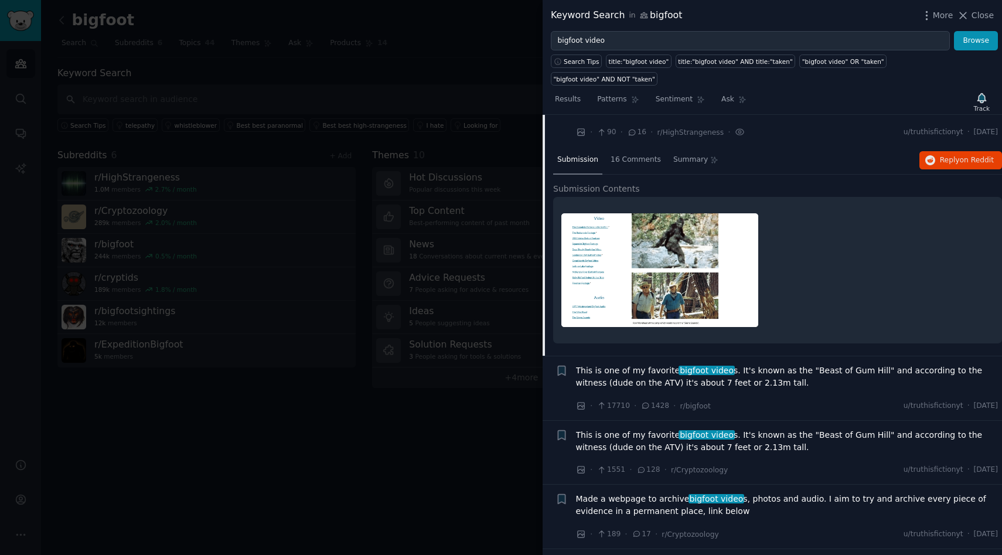
scroll to position [2678, 0]
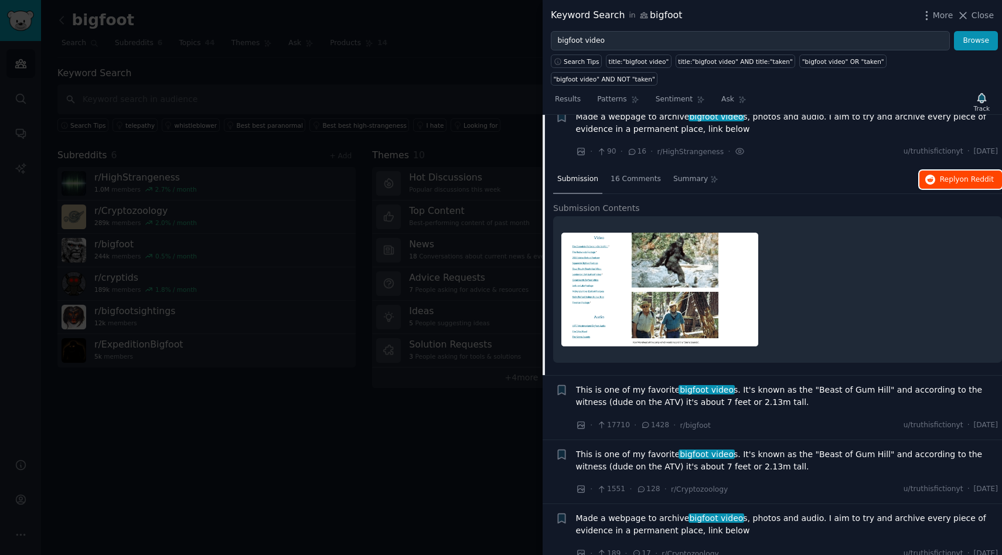
click at [940, 170] on button "Reply on Reddit" at bounding box center [960, 179] width 83 height 19
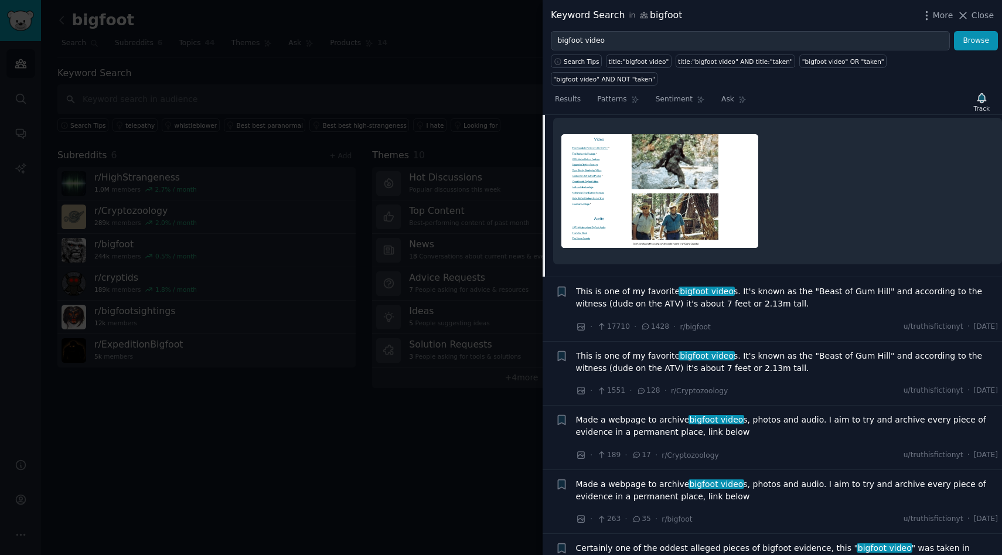
scroll to position [2804, 0]
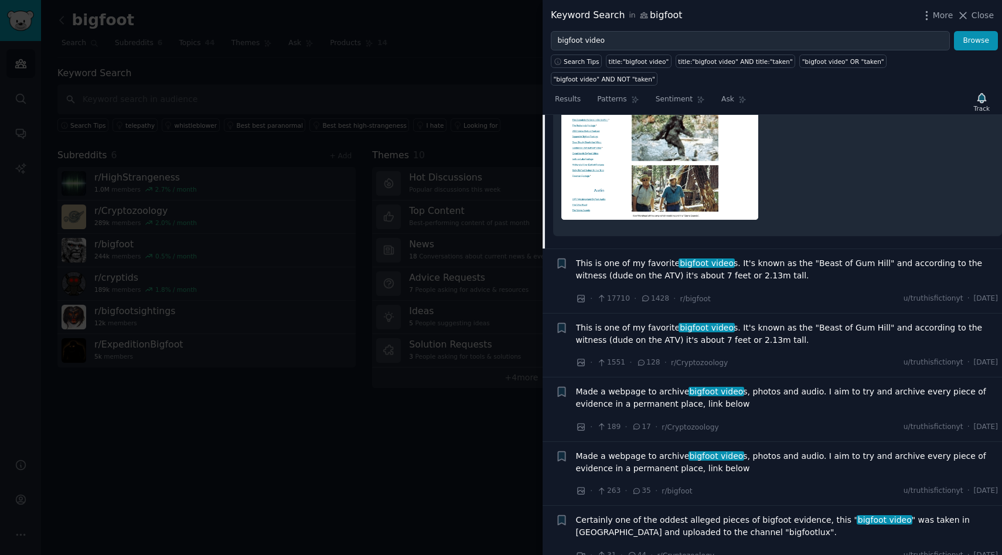
click at [776, 514] on span "Certainly one of the oddest alleged pieces of bigfoot evidence, this " bigfoot …" at bounding box center [787, 526] width 422 height 25
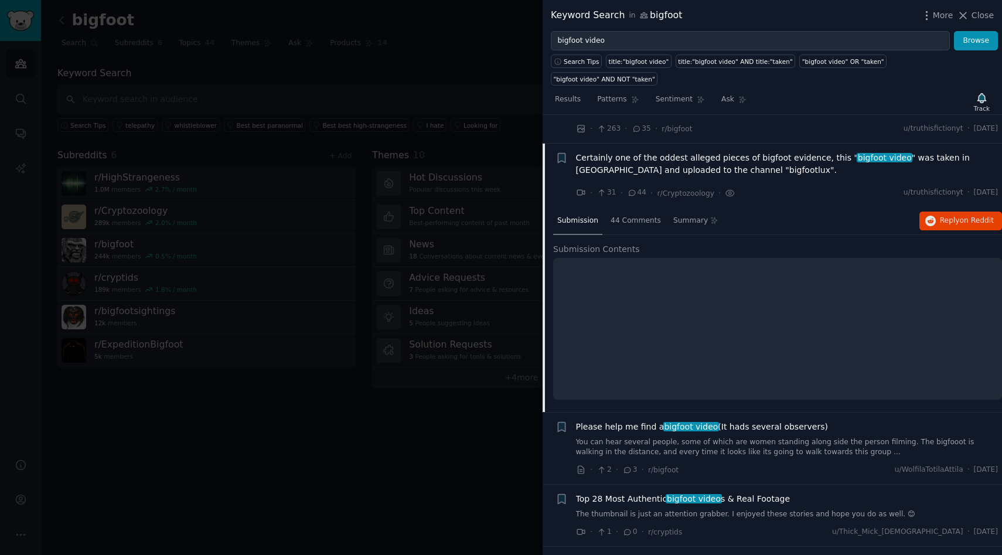
scroll to position [2971, 0]
